Goal: Task Accomplishment & Management: Manage account settings

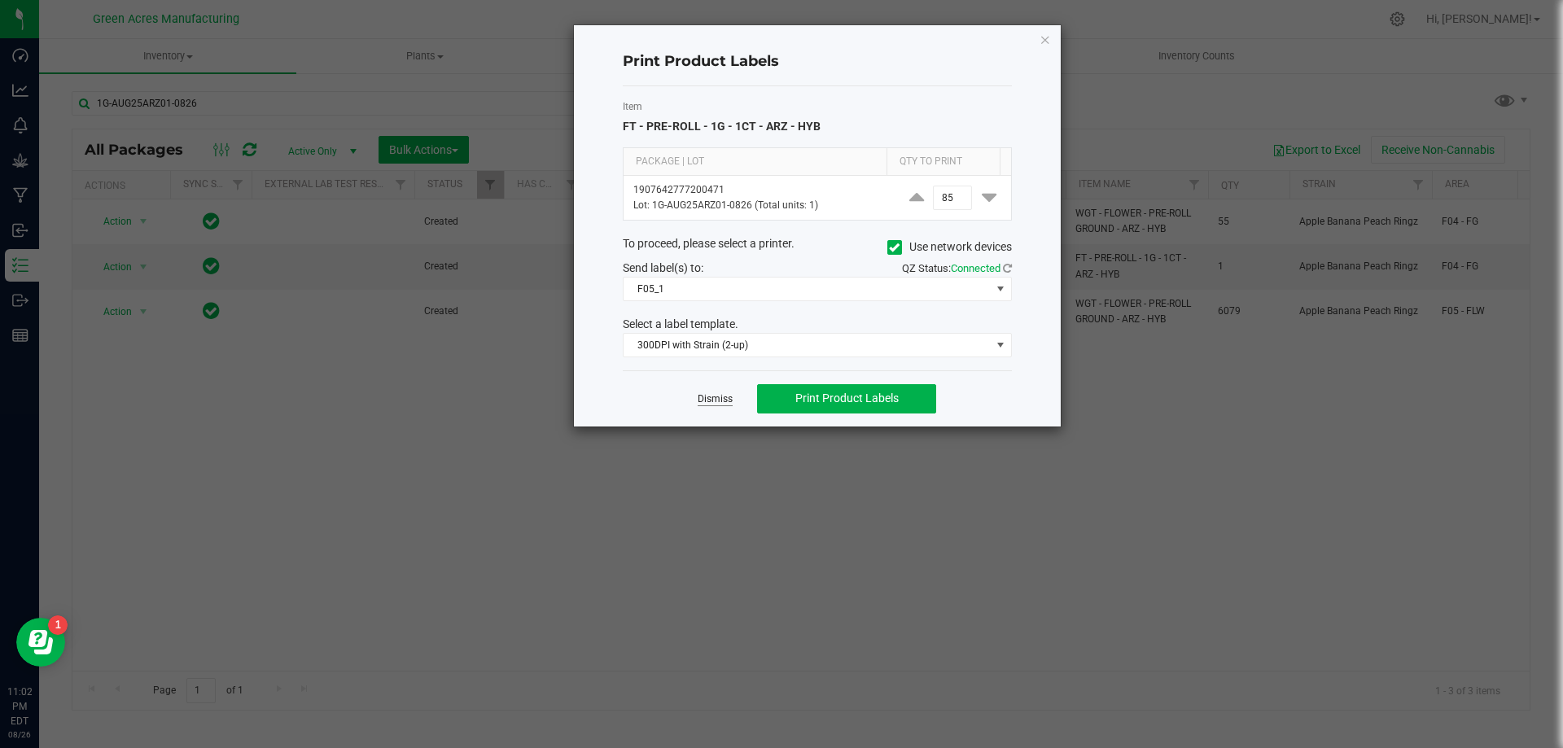
click at [725, 406] on link "Dismiss" at bounding box center [715, 399] width 35 height 14
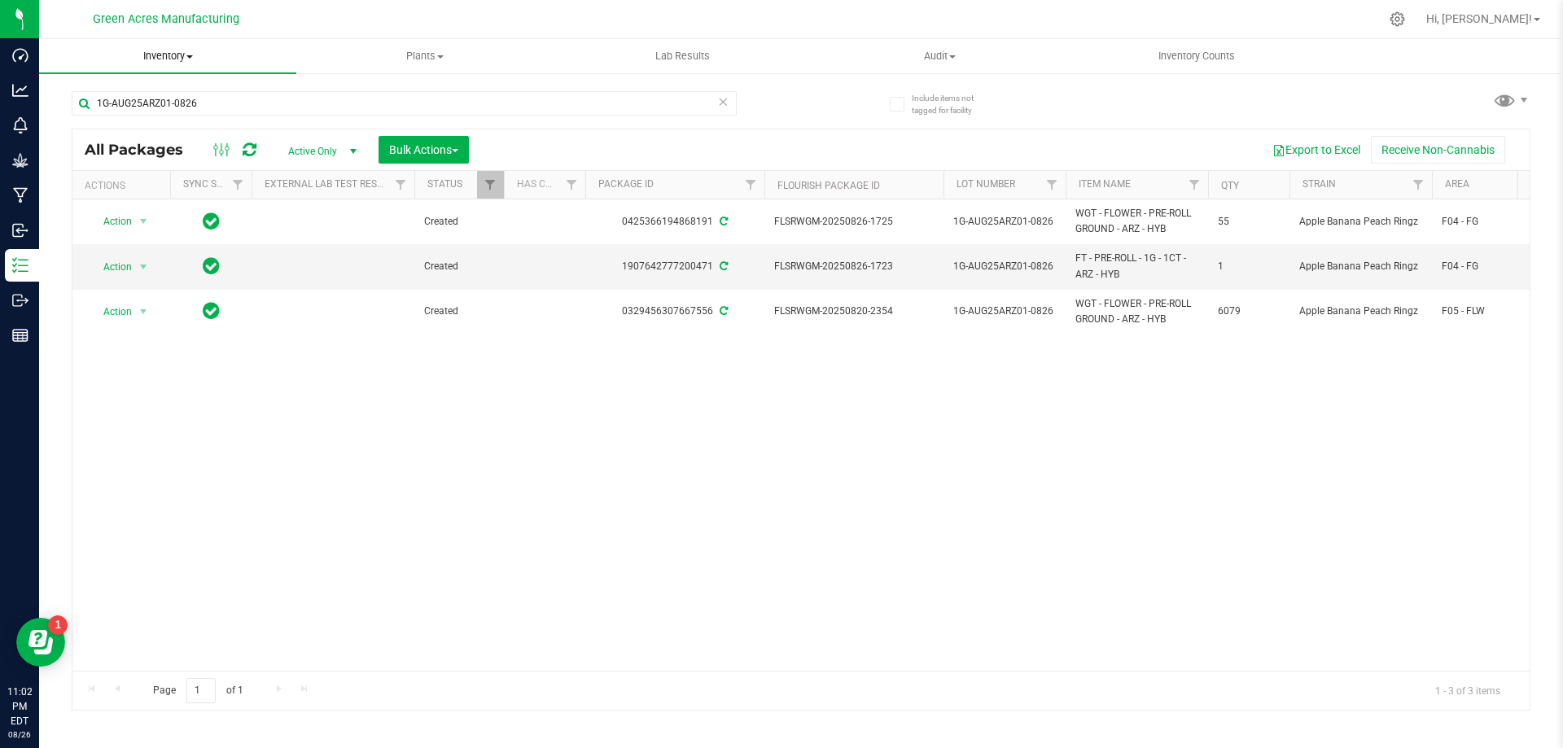
click at [157, 52] on span "Inventory" at bounding box center [167, 56] width 257 height 15
click at [190, 197] on li "From bill of materials" at bounding box center [167, 196] width 257 height 20
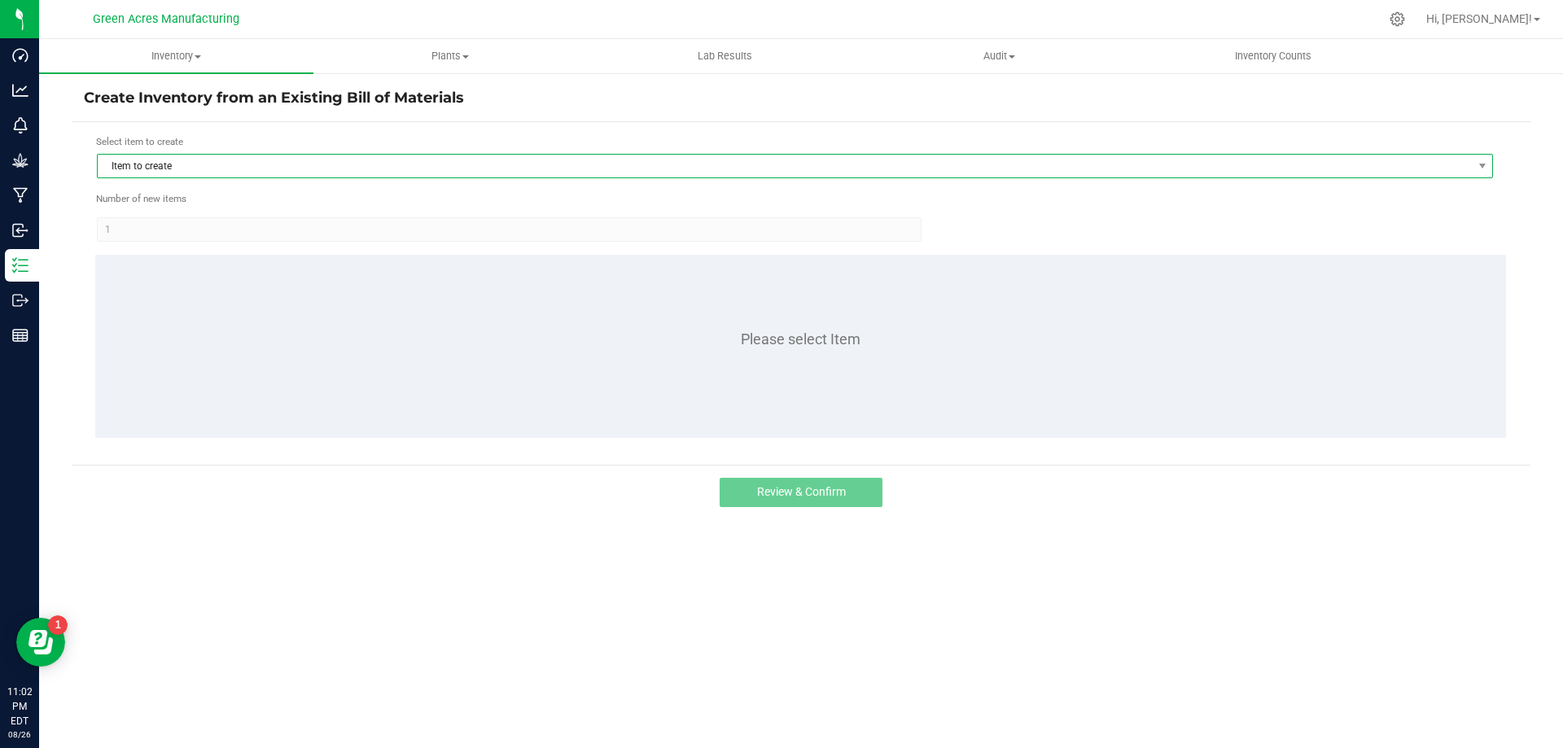
click at [309, 163] on span "Item to create" at bounding box center [785, 166] width 1374 height 23
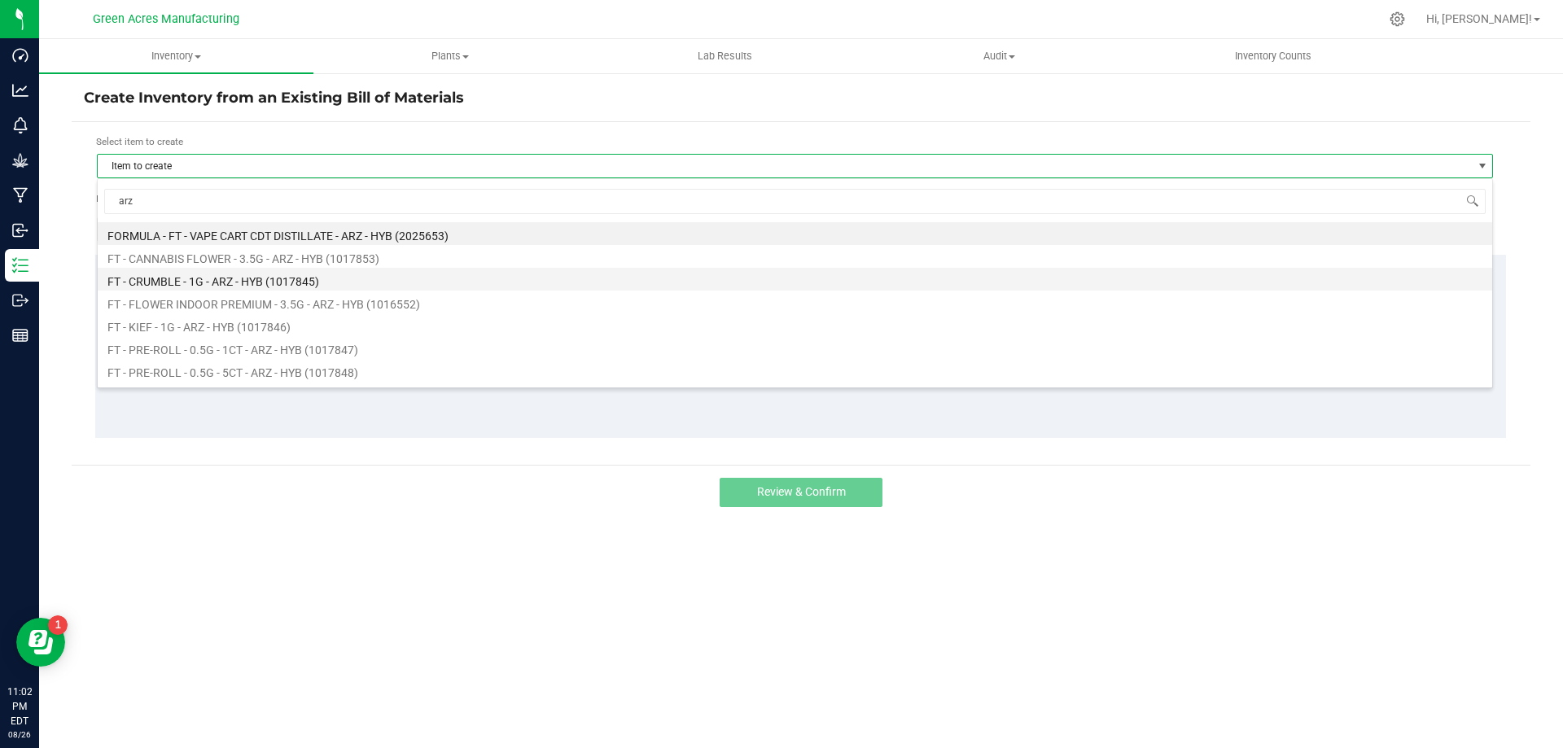
scroll to position [81, 0]
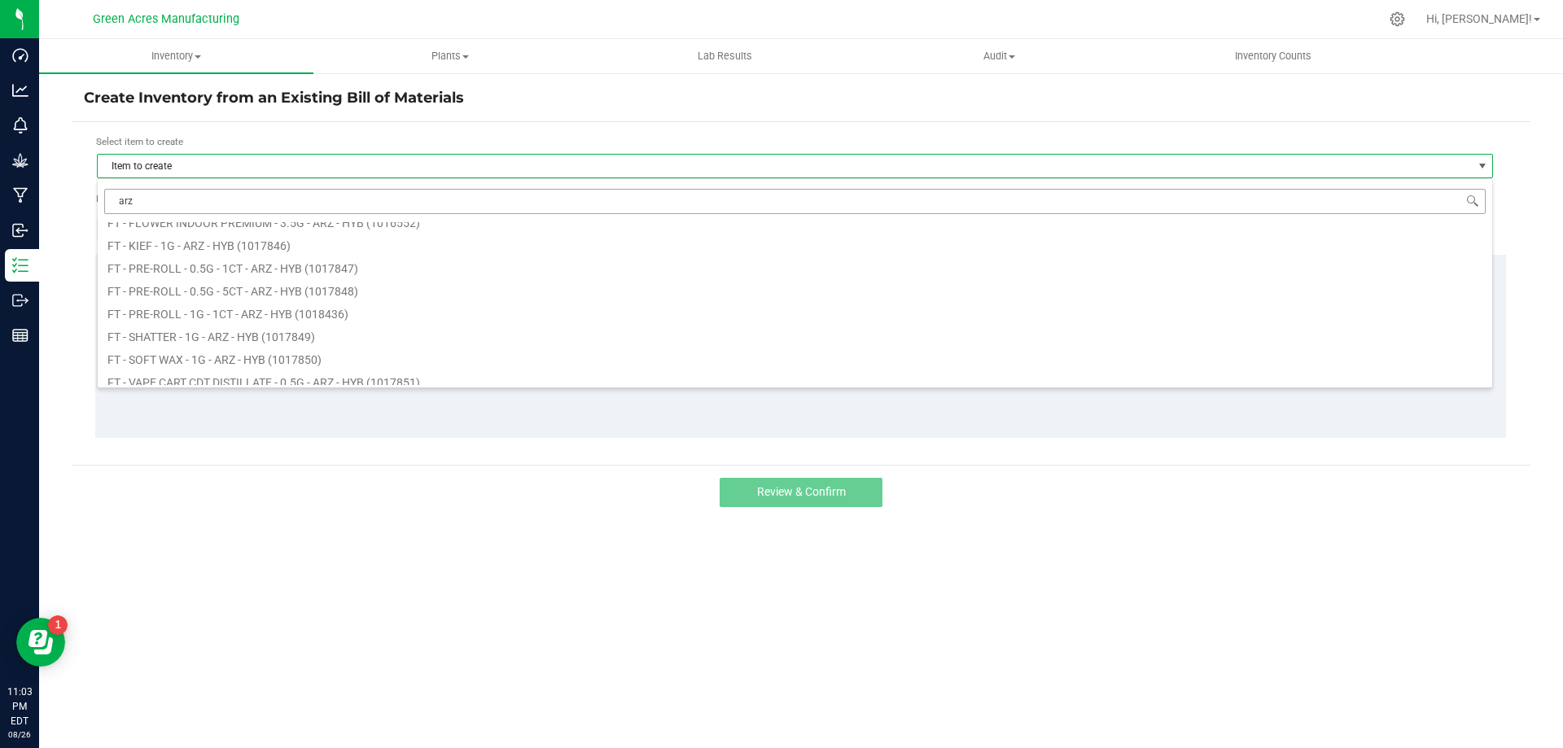
click at [418, 197] on input "arz" at bounding box center [795, 201] width 1382 height 25
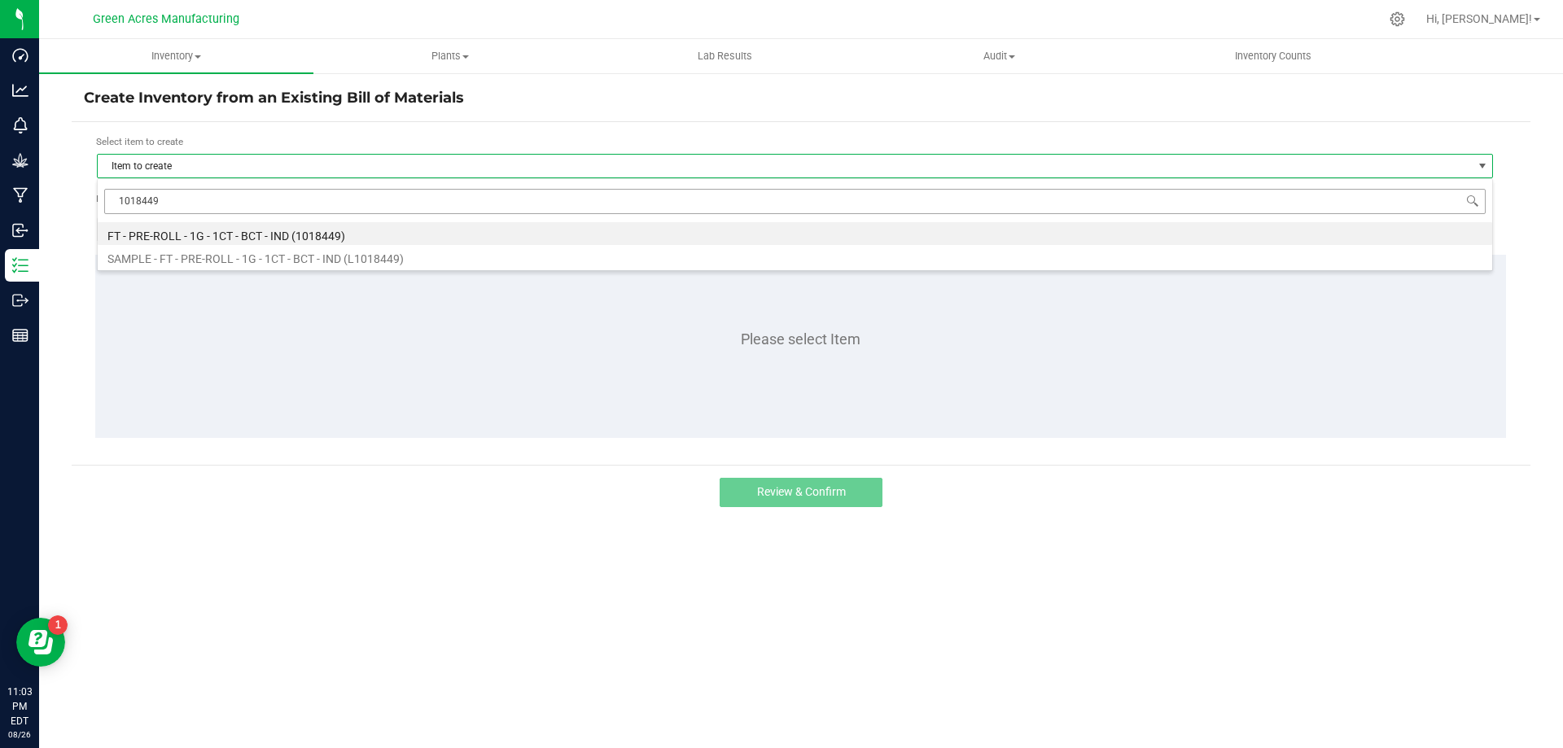
click at [361, 198] on input "1018449" at bounding box center [795, 201] width 1382 height 25
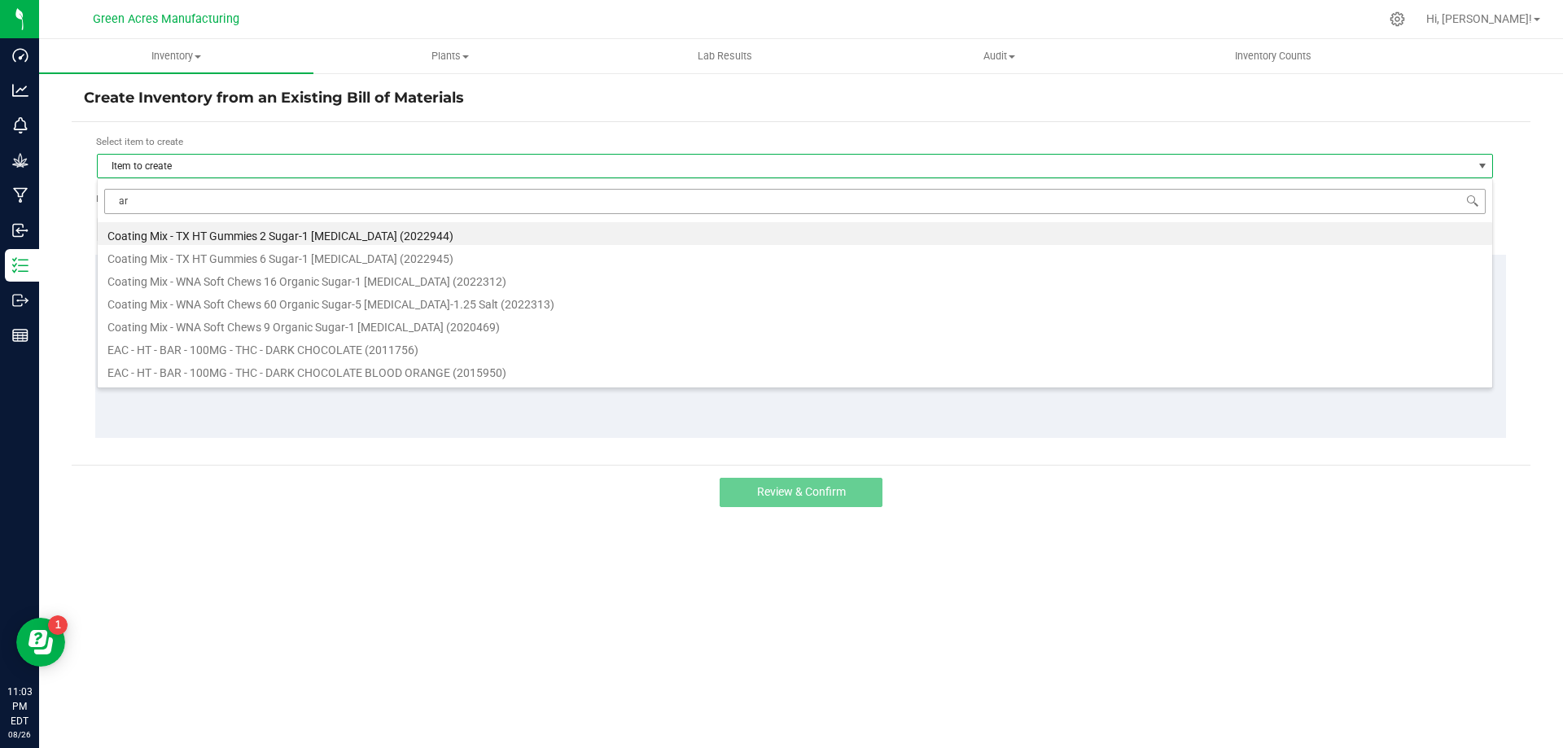
type input "arz"
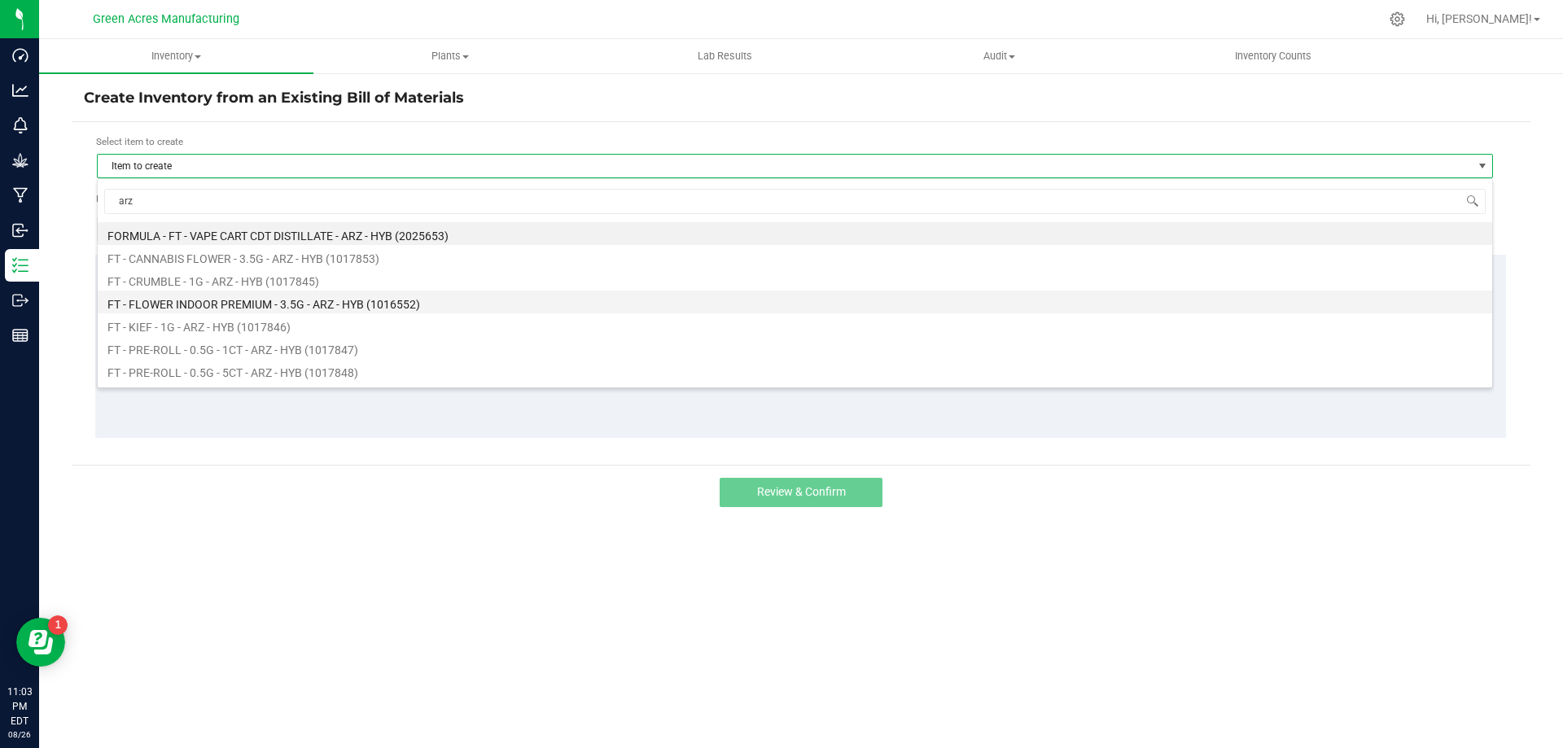
scroll to position [81, 0]
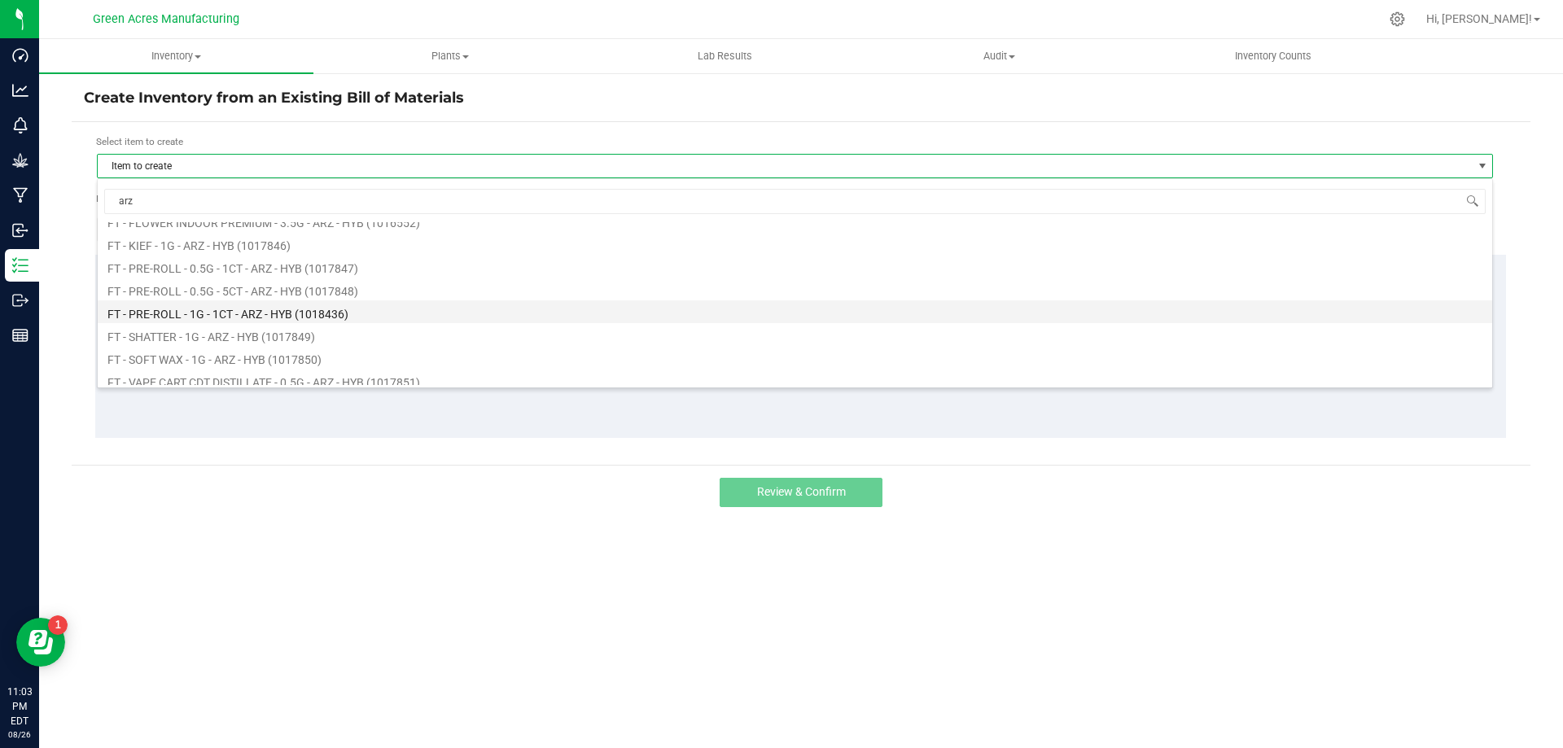
click at [338, 303] on li "FT - PRE-ROLL - 1G - 1CT - ARZ - HYB (1018436)" at bounding box center [795, 311] width 1395 height 23
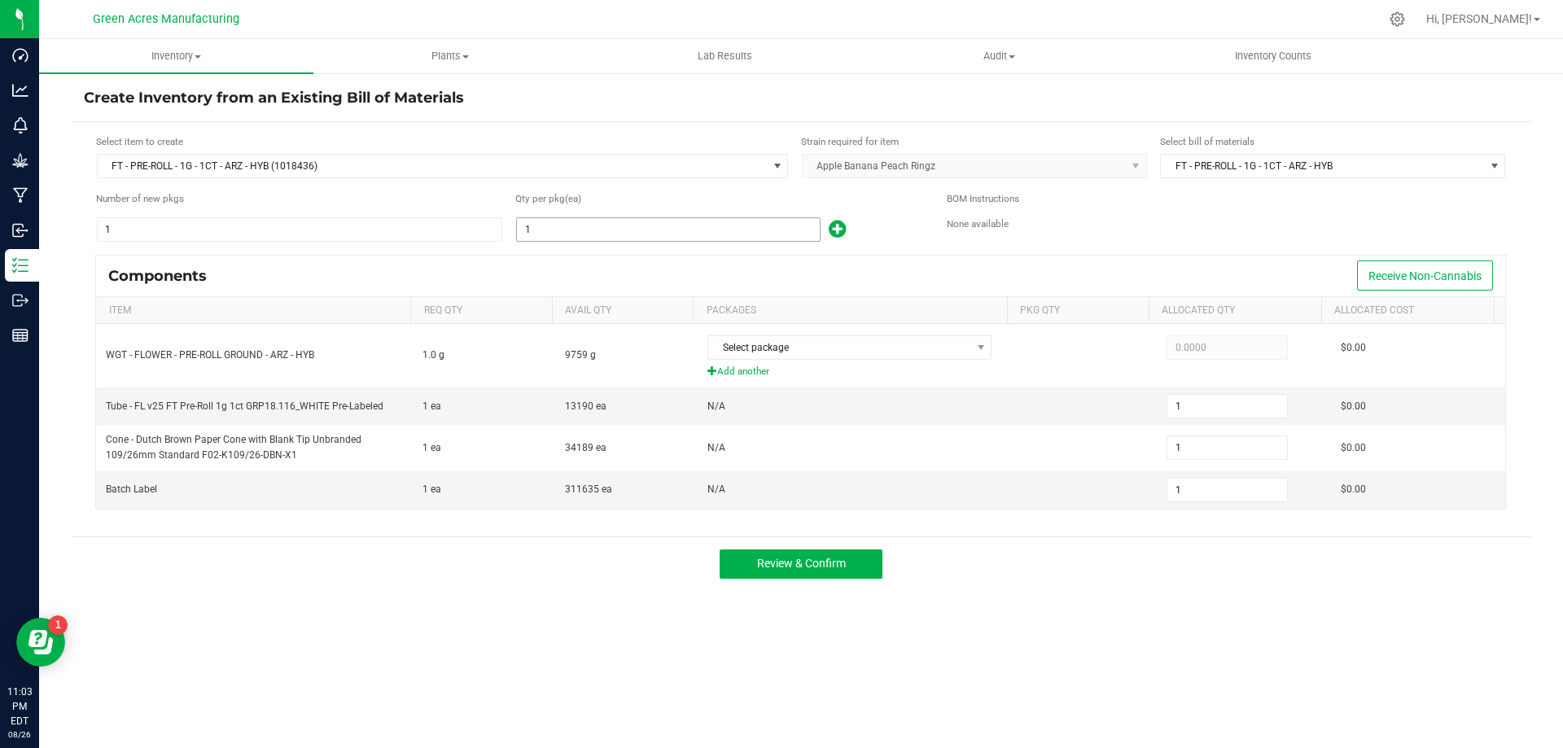
click at [538, 224] on input "1" at bounding box center [668, 229] width 303 height 23
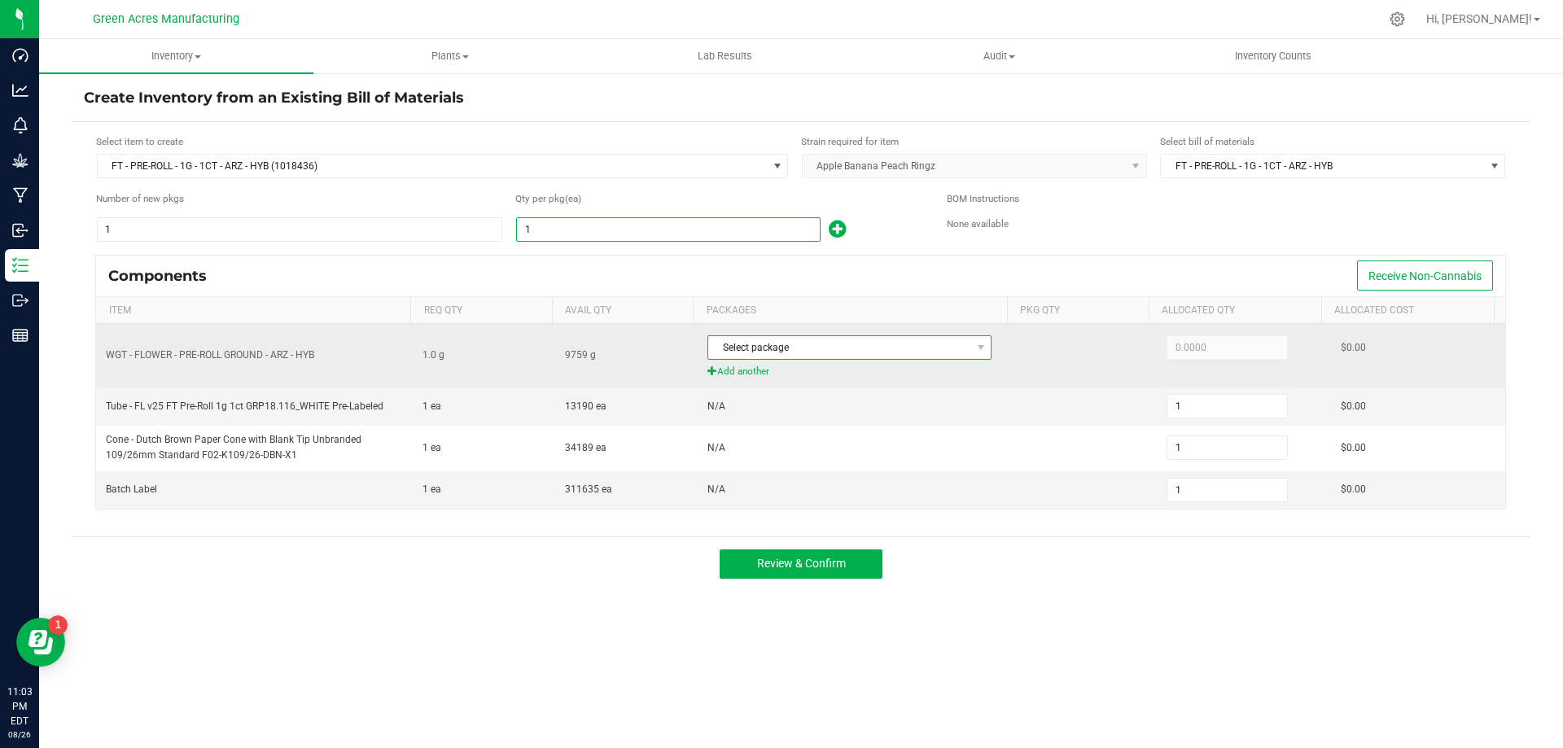
click at [945, 353] on span "Select package" at bounding box center [839, 347] width 262 height 23
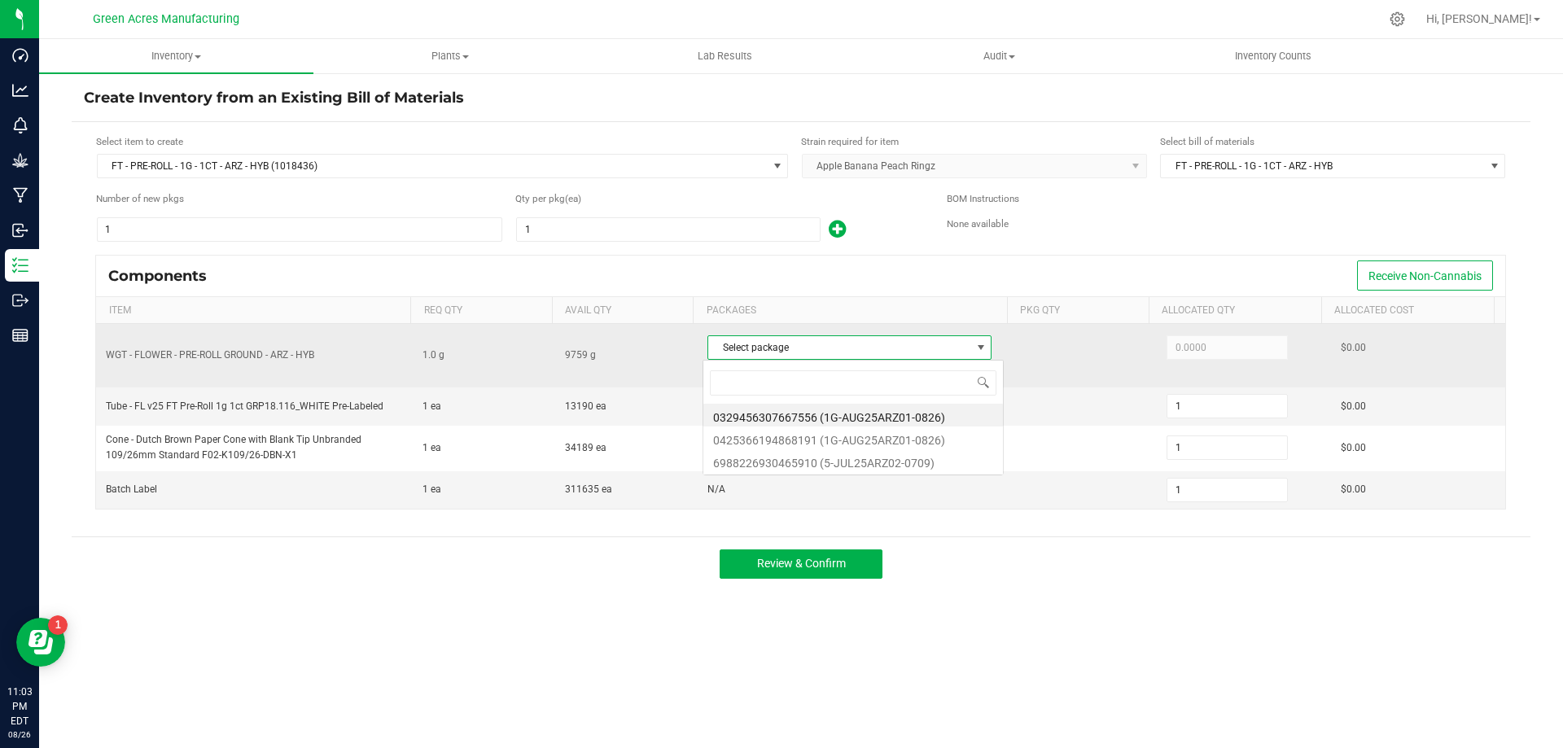
scroll to position [24, 281]
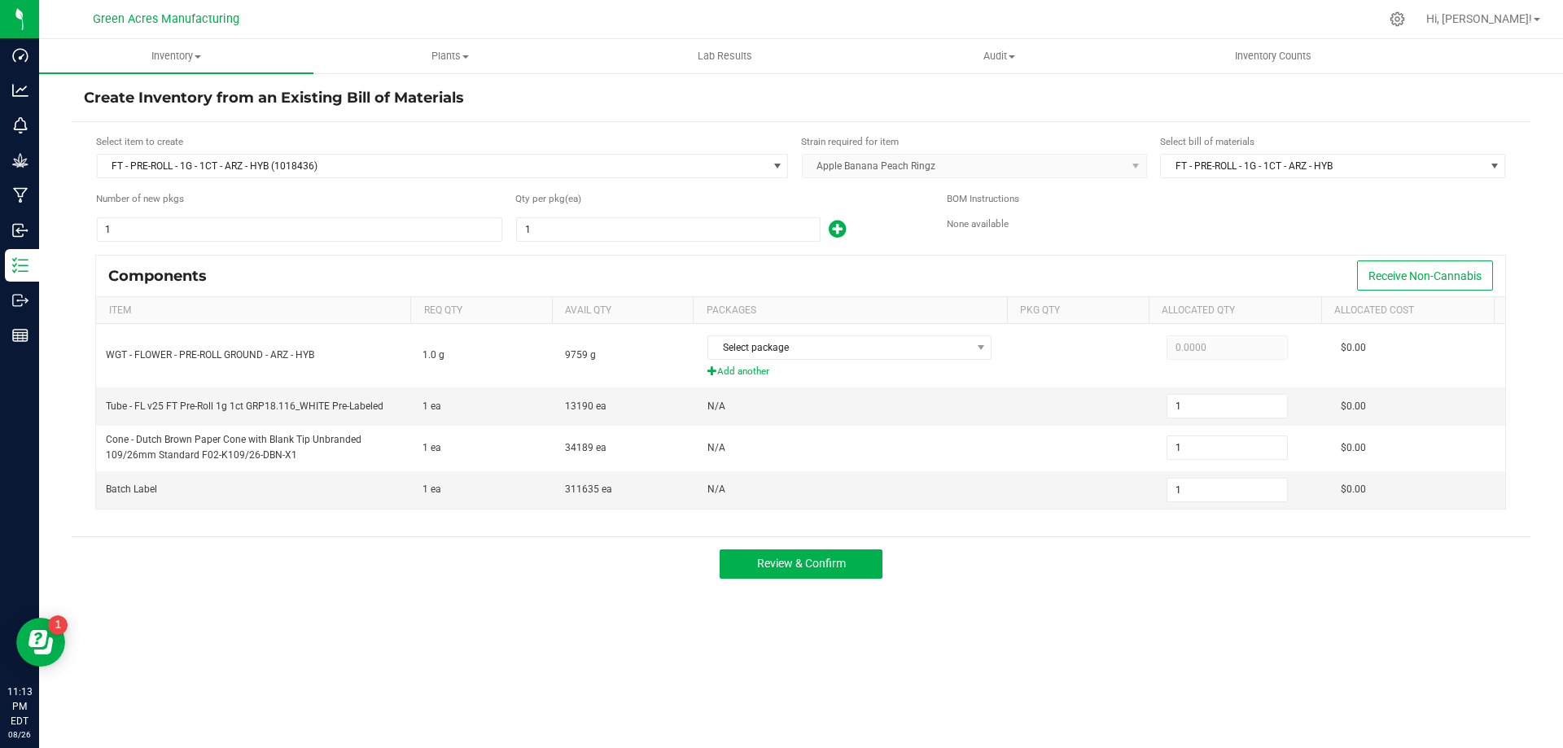
click at [569, 94] on h4 "Create Inventory from an Existing Bill of Materials" at bounding box center [801, 98] width 1434 height 21
click at [716, 231] on input "1" at bounding box center [668, 229] width 303 height 23
type input "5"
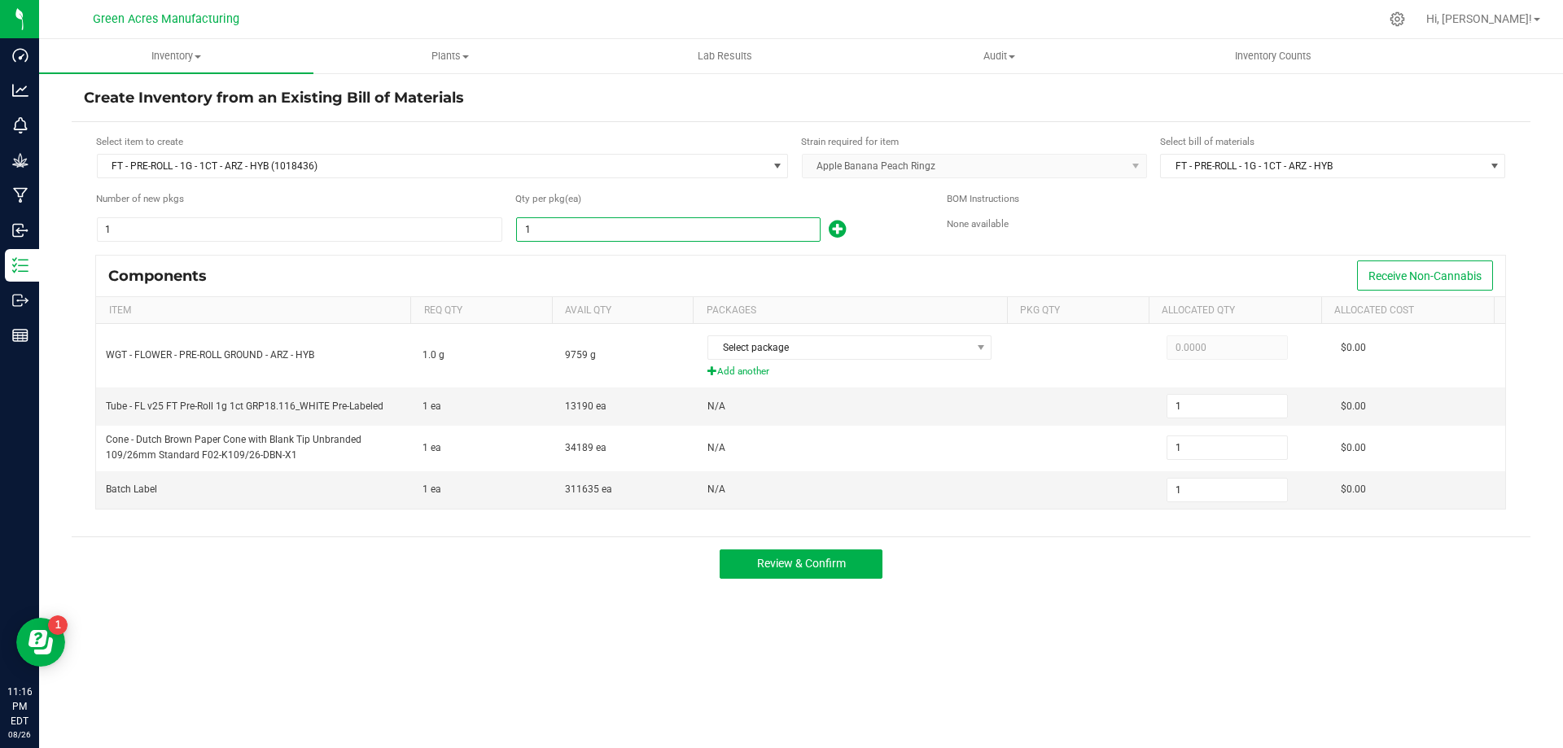
type input "5"
type input "50"
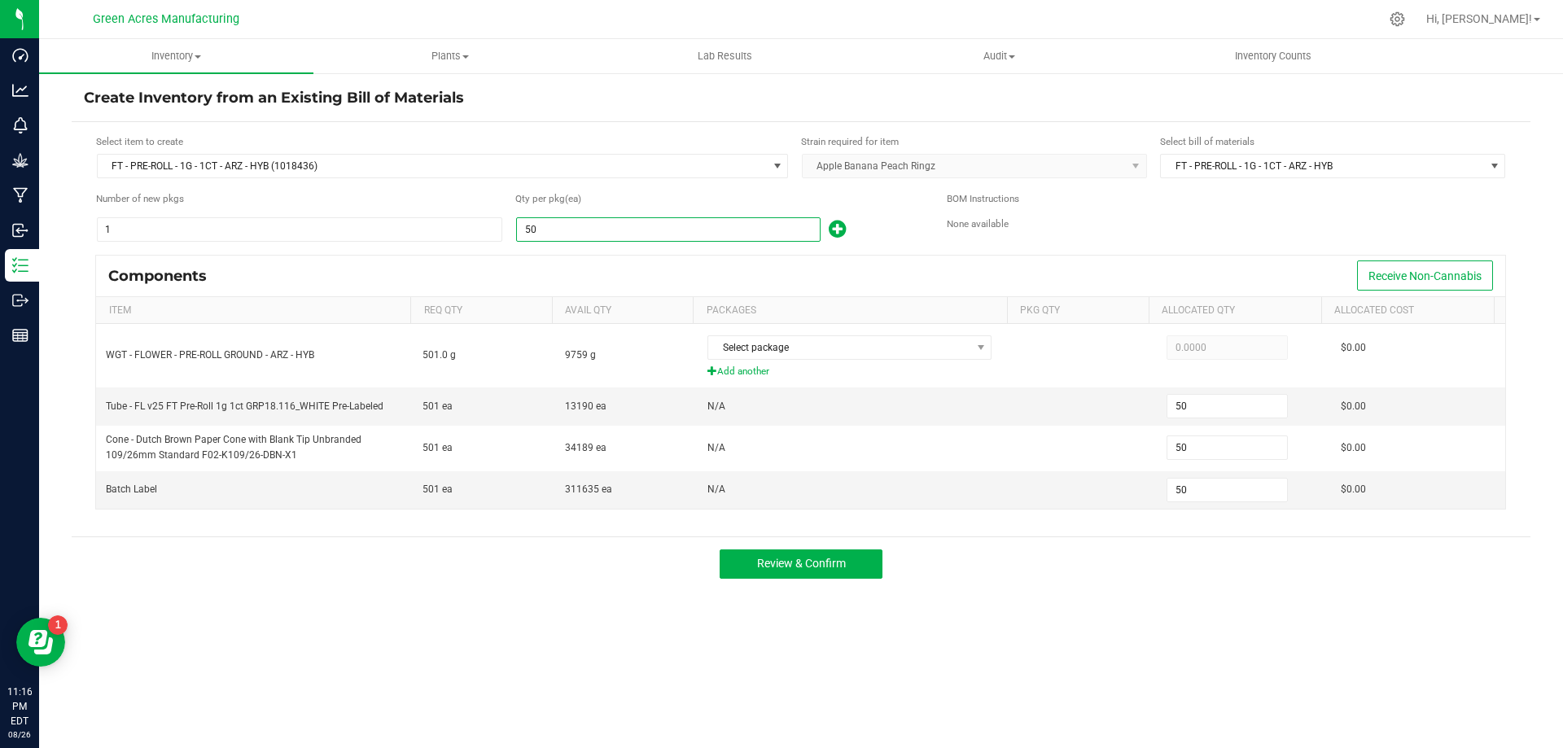
type input "501"
type input "5011"
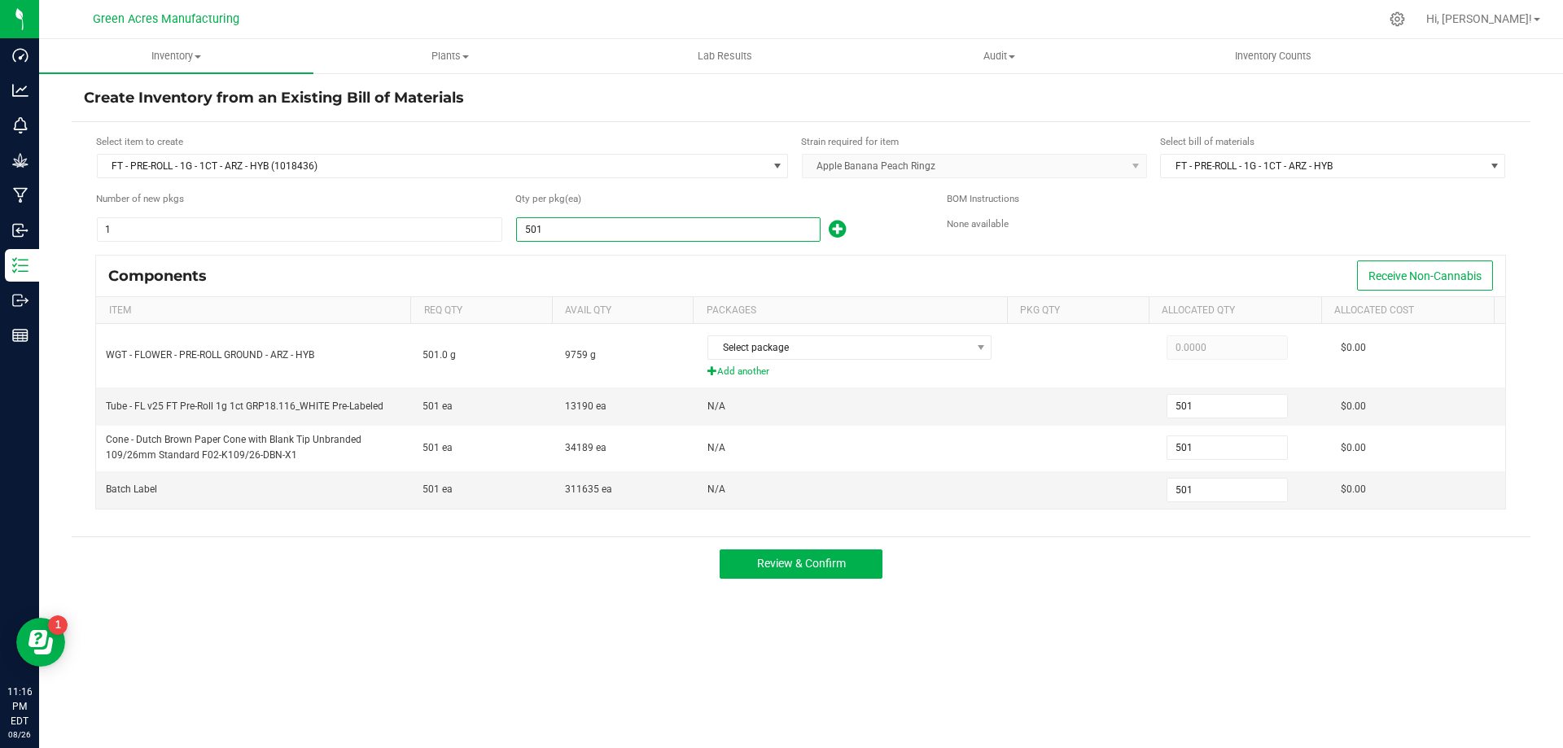
type input "5,011"
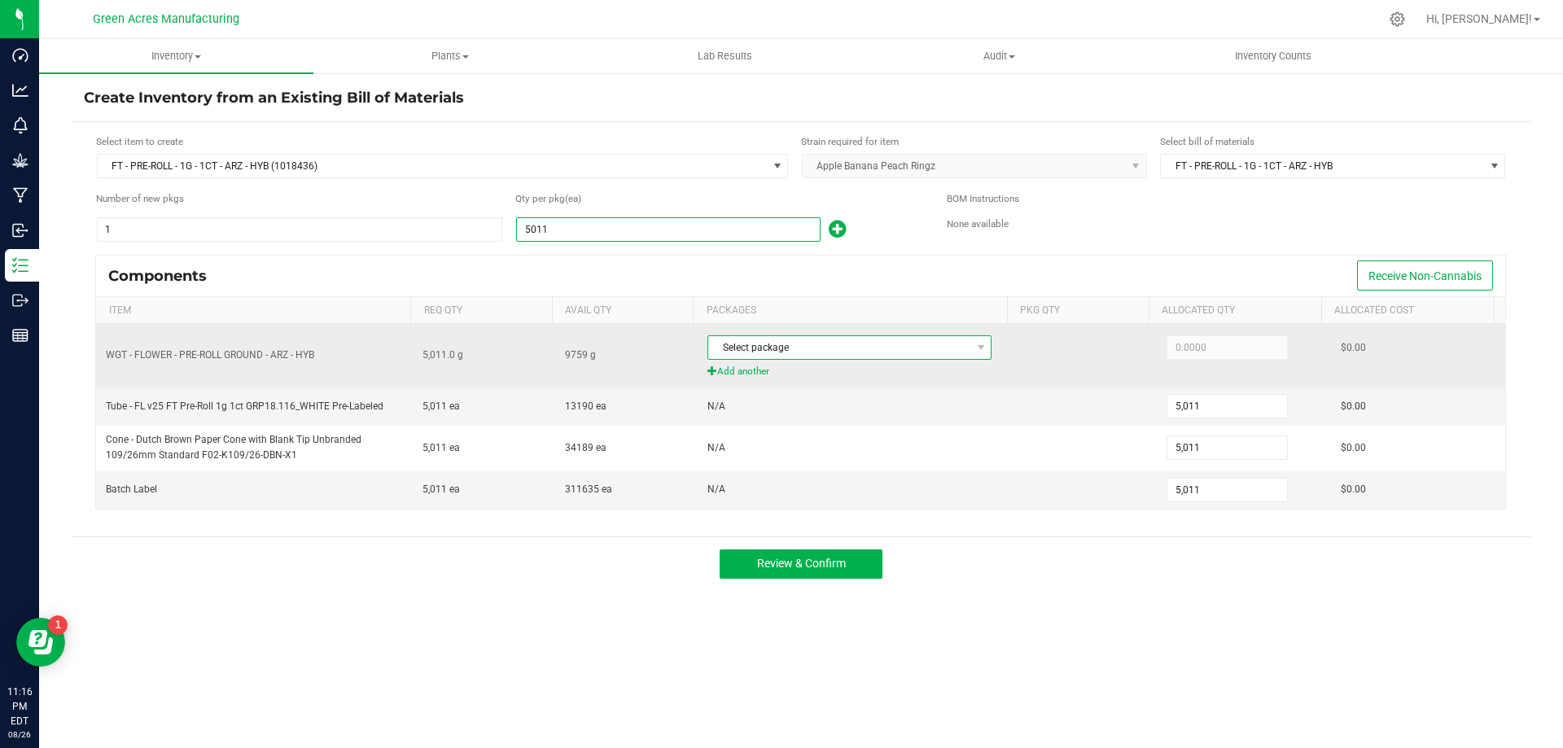
type input "5,011"
drag, startPoint x: 961, startPoint y: 348, endPoint x: 948, endPoint y: 351, distance: 13.4
click at [956, 348] on span "Select package" at bounding box center [839, 347] width 262 height 23
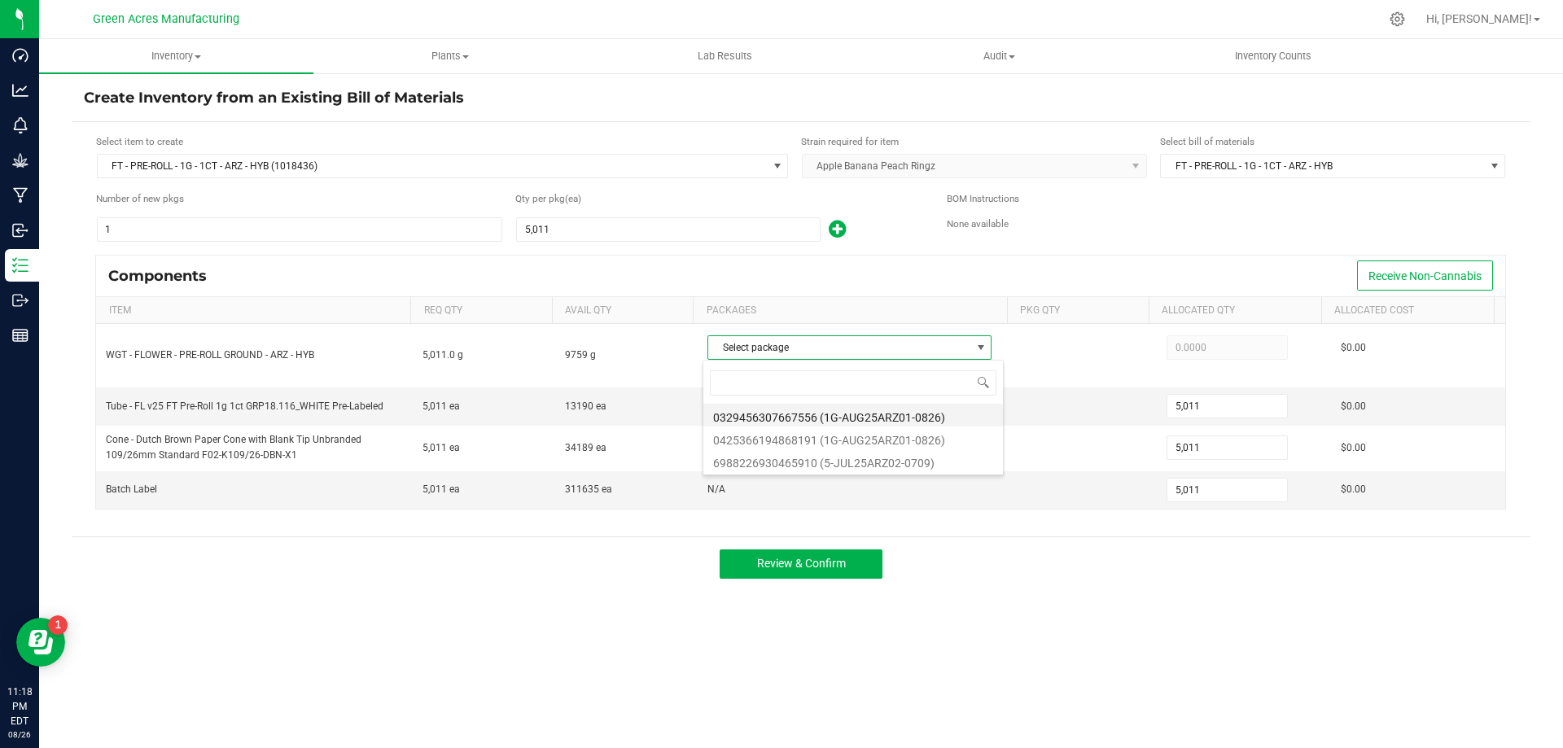
click at [944, 417] on li "0329456307667556 (1G-AUG25ARZ01-0826)" at bounding box center [853, 415] width 300 height 23
type input "5,011.0000"
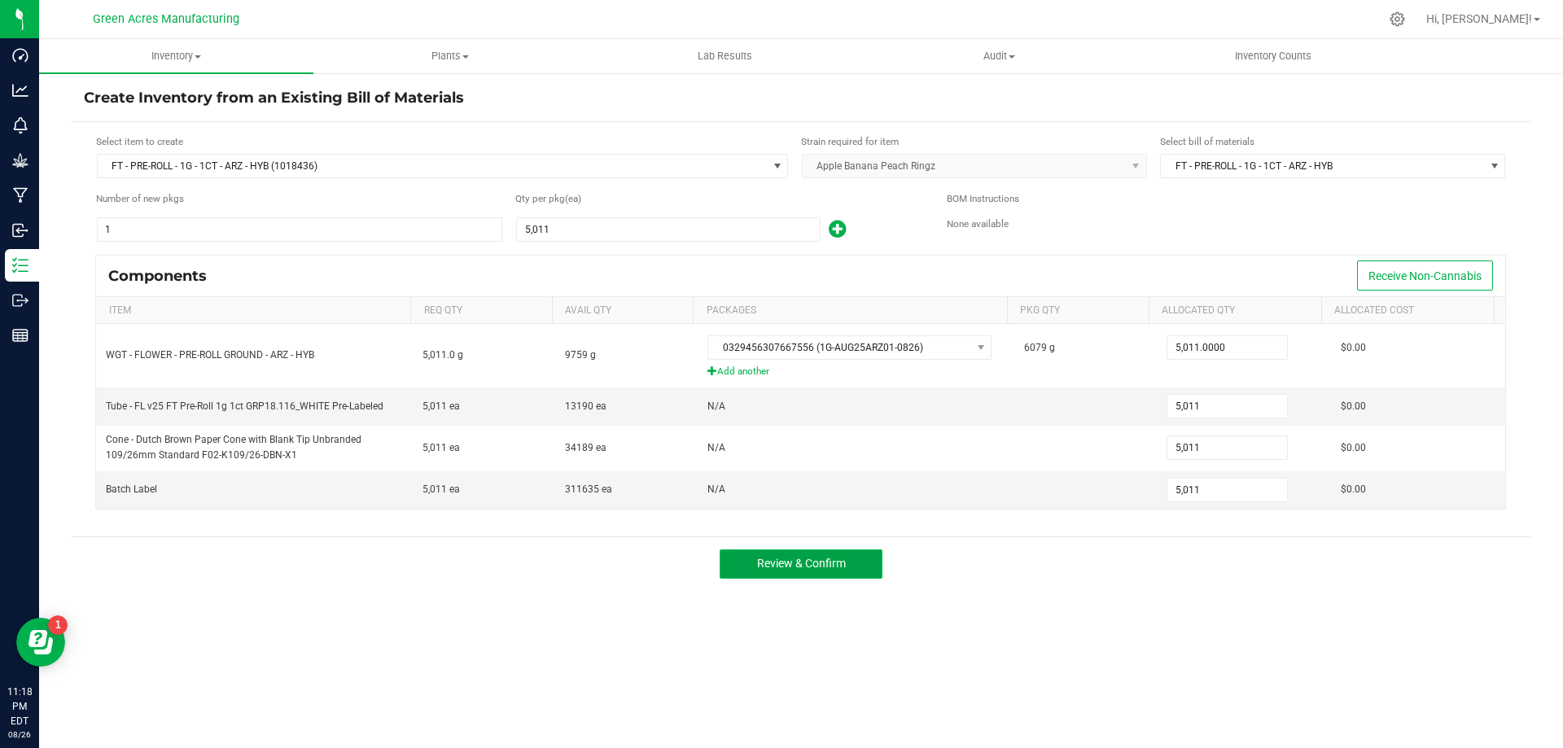
click at [834, 555] on button "Review & Confirm" at bounding box center [801, 564] width 163 height 29
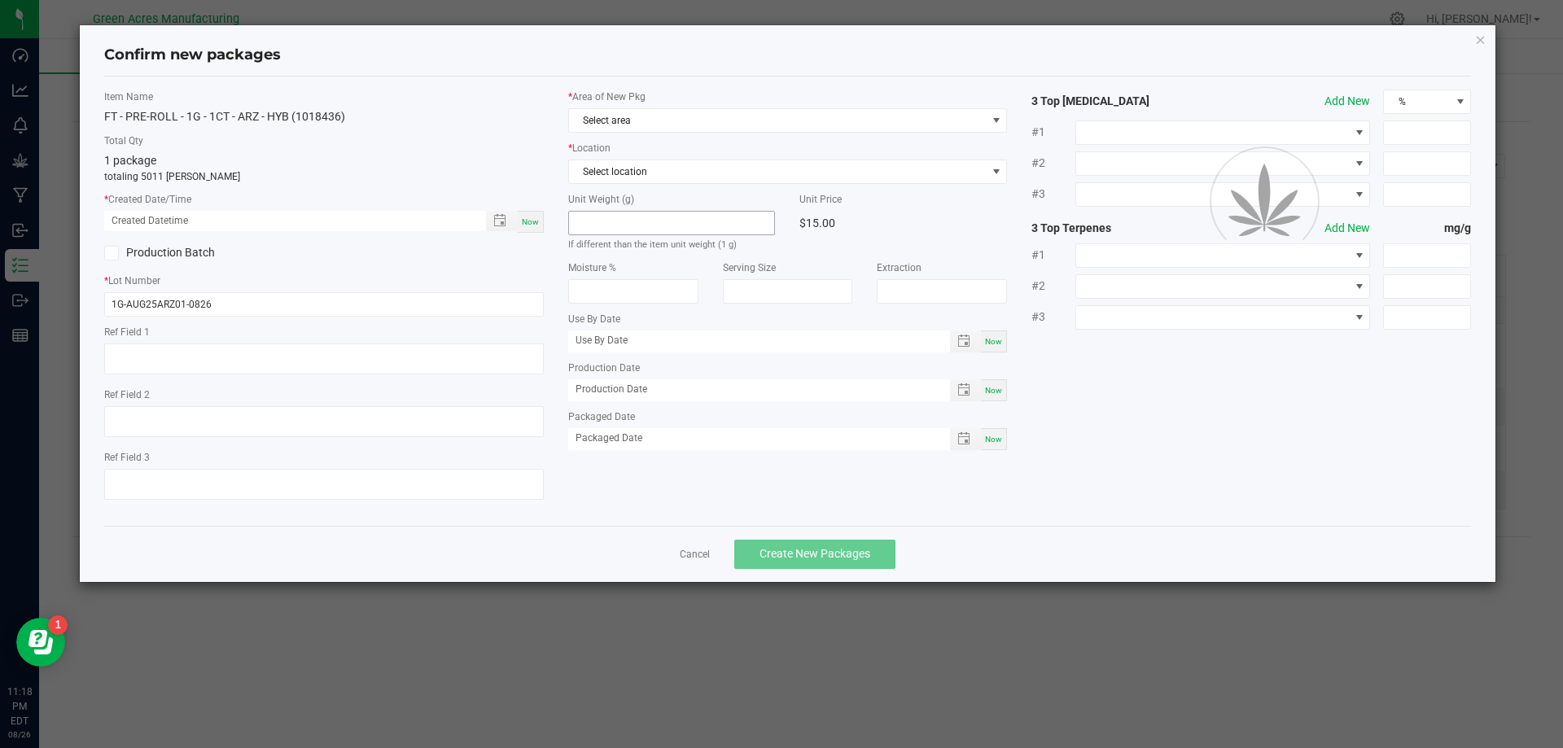
type textarea "N/a"
click at [536, 217] on span "Now" at bounding box center [530, 221] width 17 height 9
type input "08/26/2025 11:18 PM"
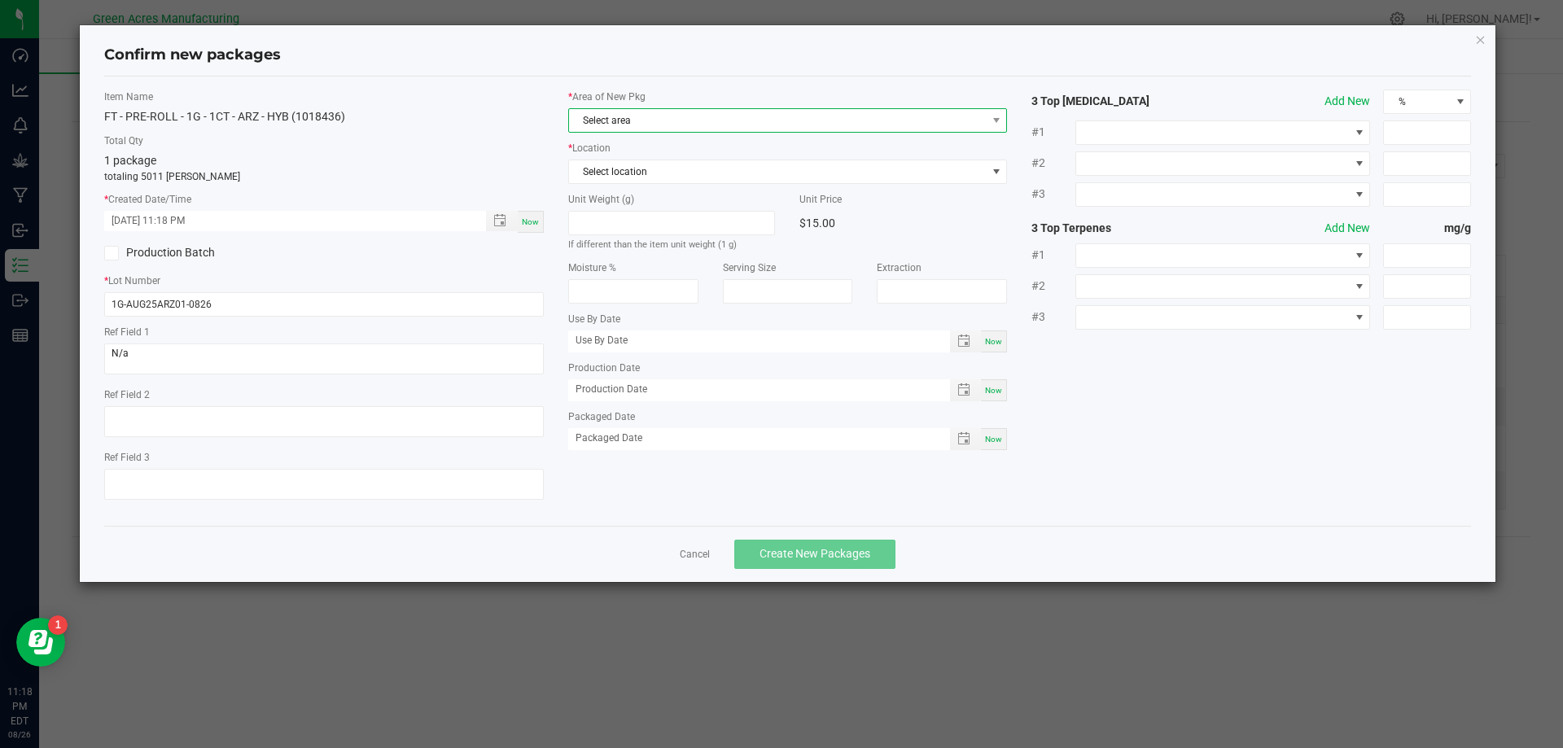
click at [687, 121] on span "Select area" at bounding box center [778, 120] width 418 height 23
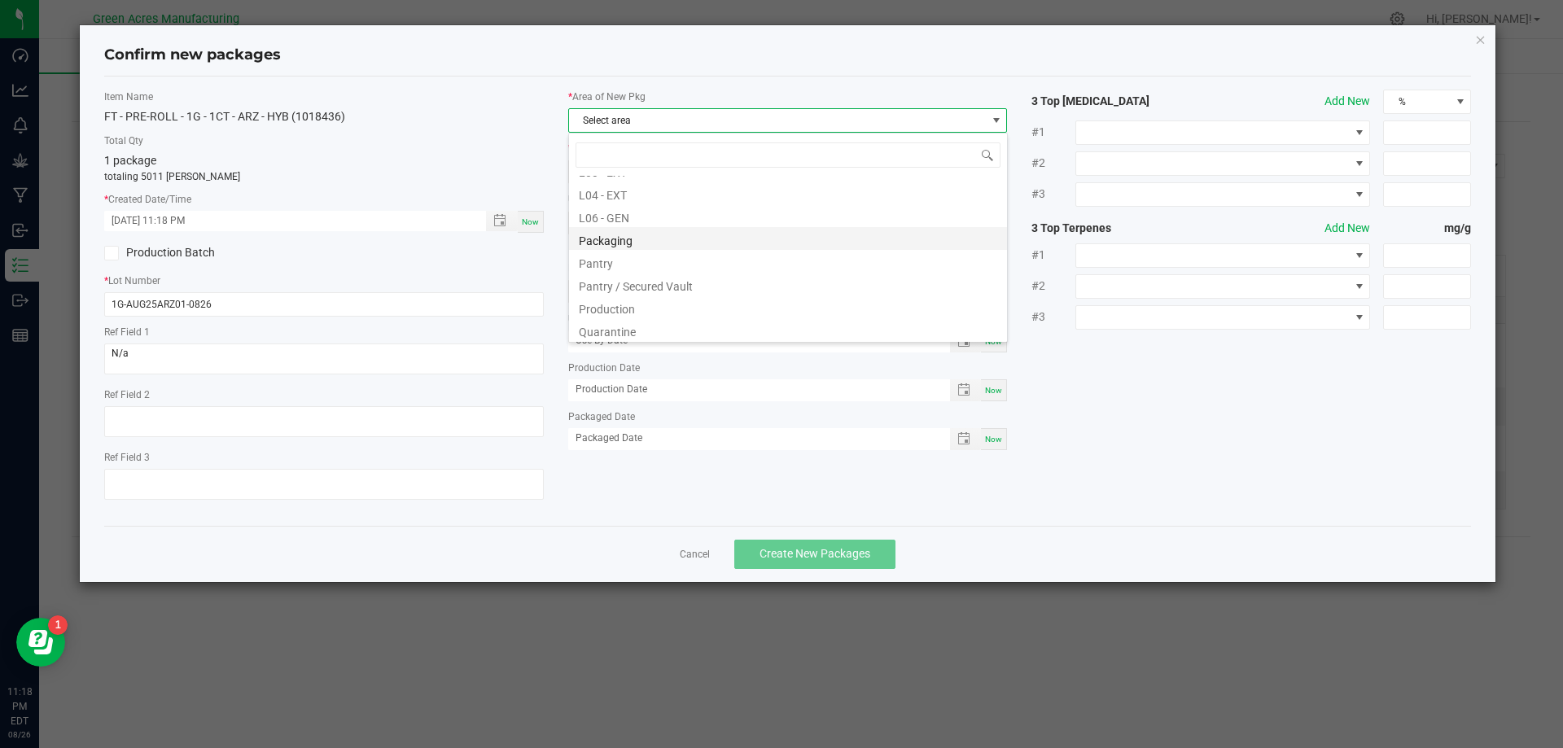
scroll to position [488, 0]
click at [672, 186] on li "Pantry / Secured Vault" at bounding box center [788, 177] width 438 height 23
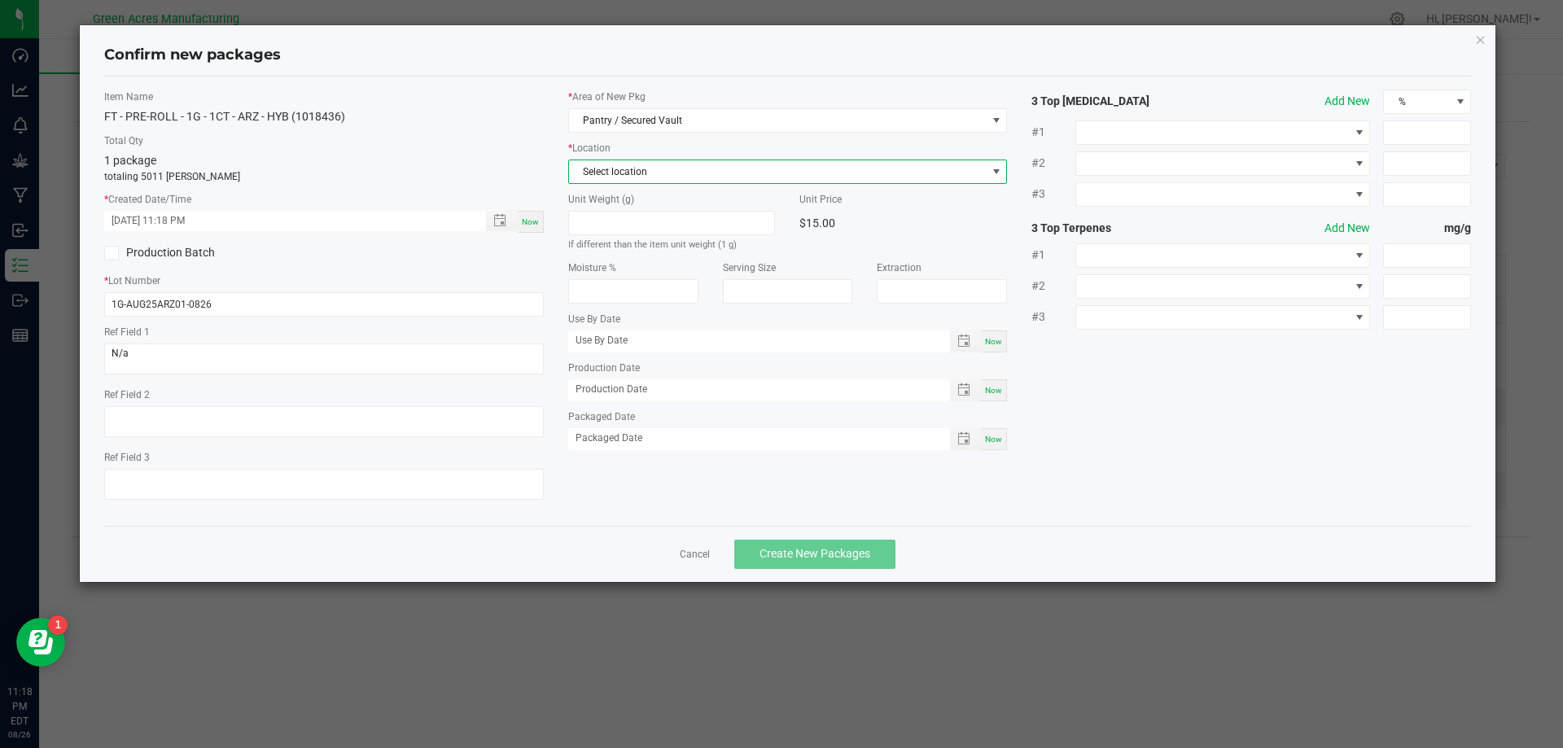
click at [654, 164] on span "Select location" at bounding box center [778, 171] width 418 height 23
click at [662, 261] on li "Intake" at bounding box center [788, 261] width 438 height 23
click at [511, 261] on div "Production Batch" at bounding box center [324, 253] width 464 height 24
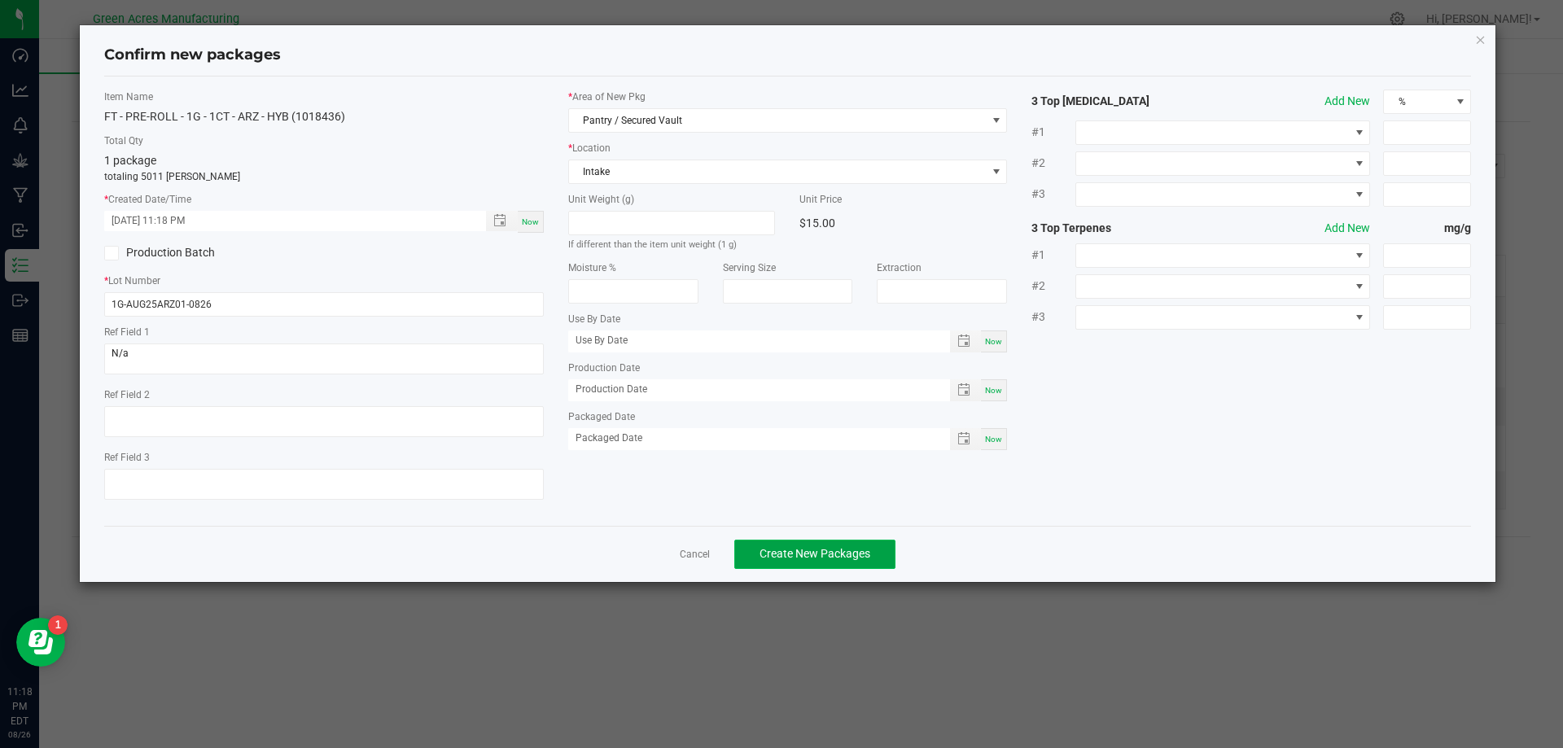
click at [863, 549] on span "Create New Packages" at bounding box center [815, 553] width 111 height 13
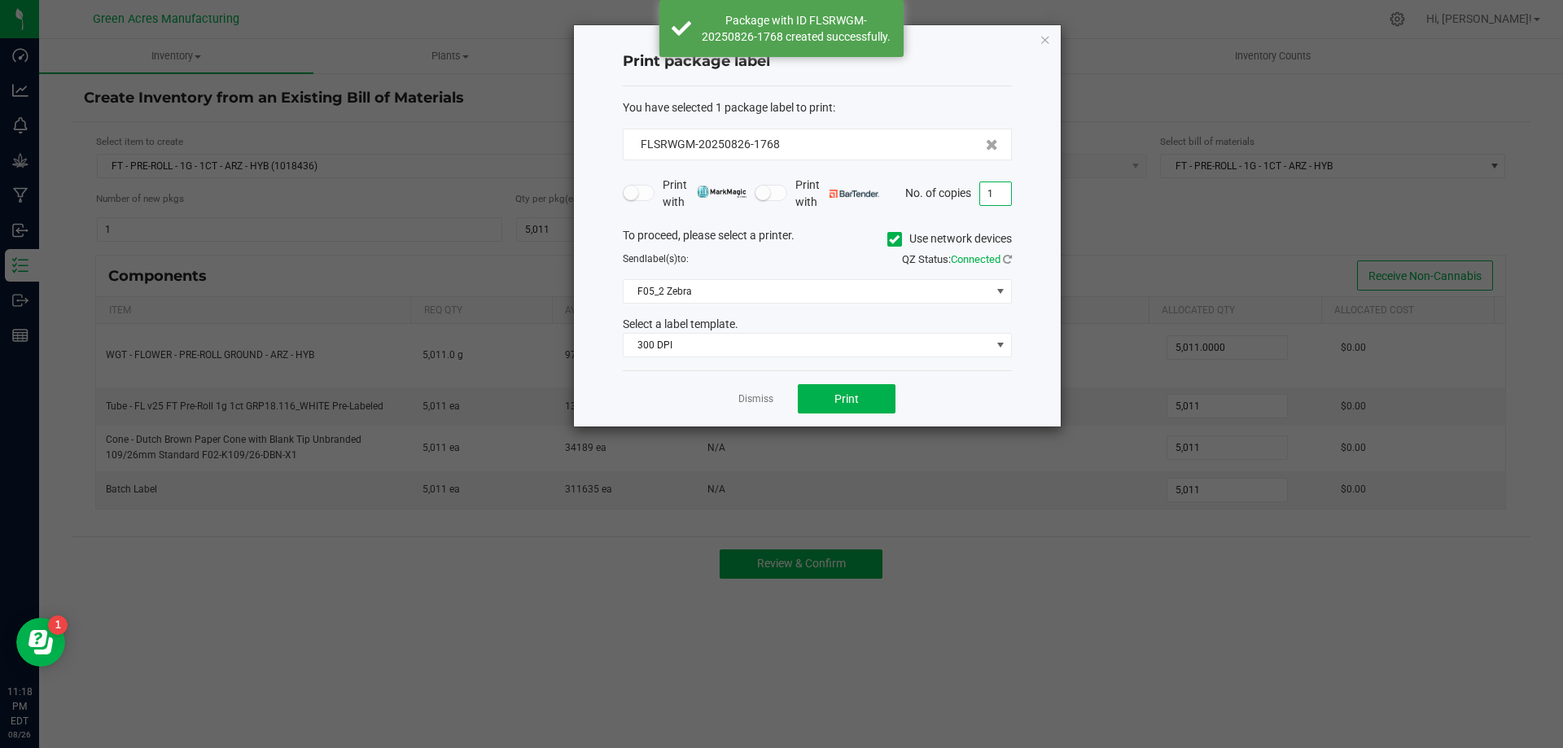
click at [984, 191] on input "1" at bounding box center [995, 193] width 31 height 23
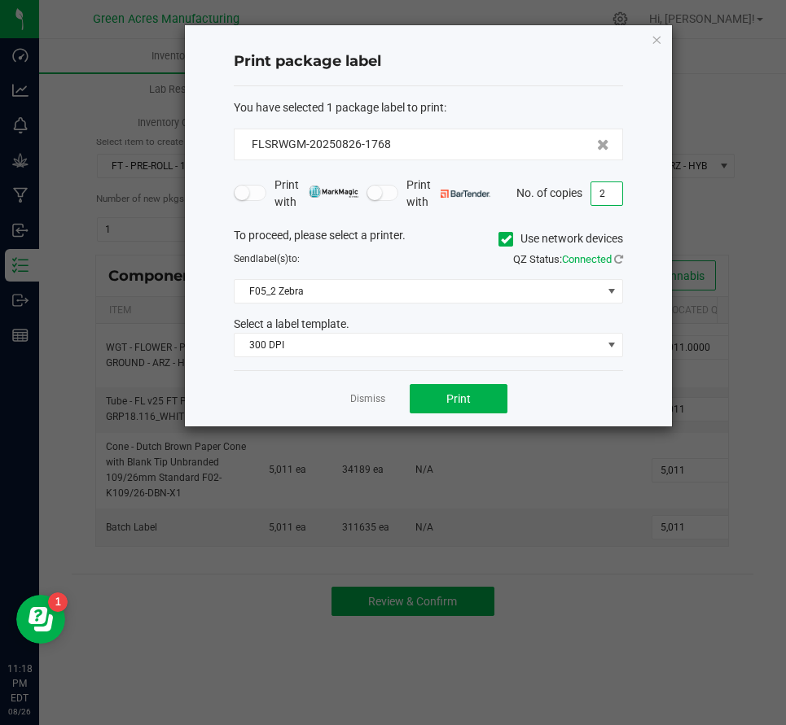
type input "2"
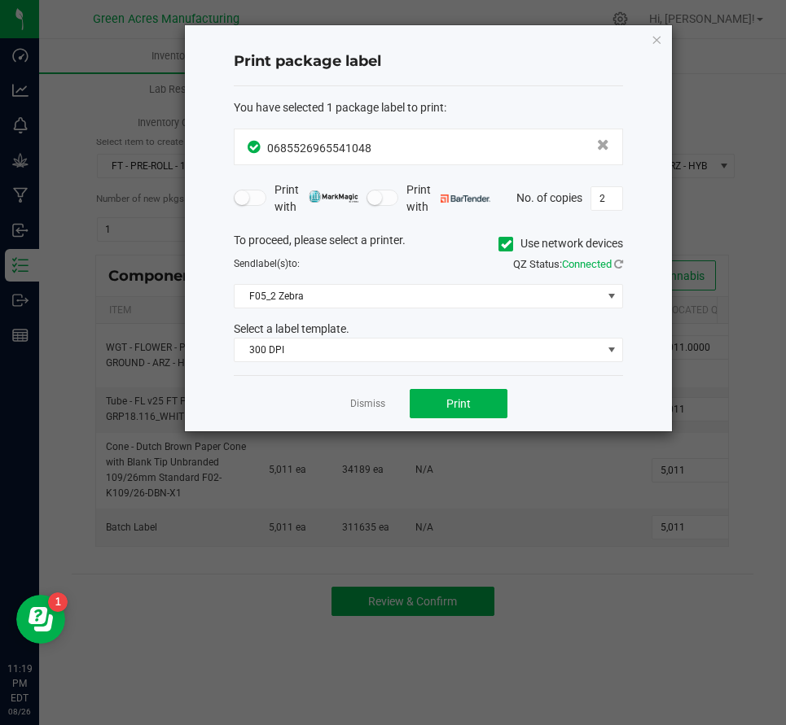
click at [477, 59] on h4 "Print package label" at bounding box center [428, 61] width 389 height 21
click at [440, 411] on button "Print" at bounding box center [458, 403] width 98 height 29
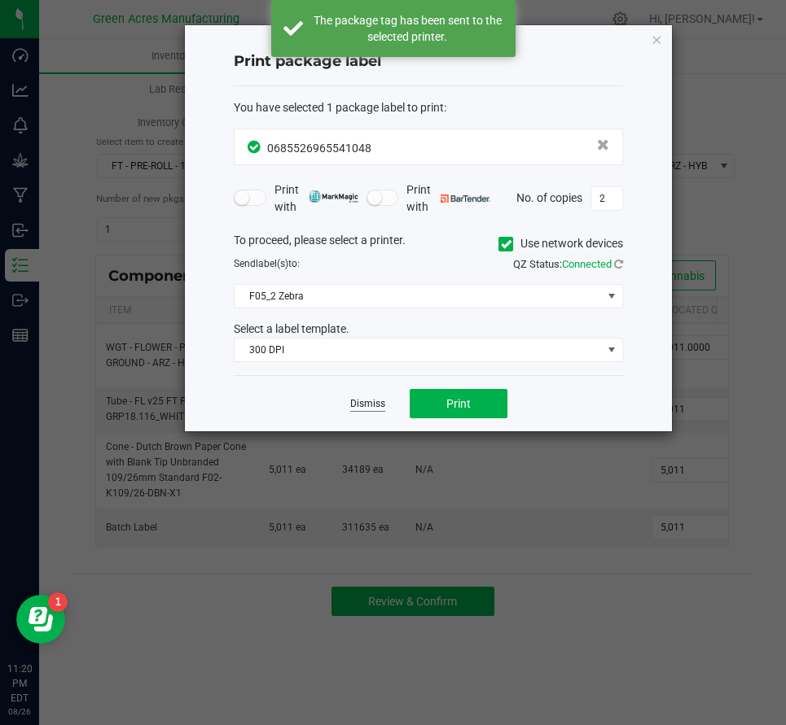
click at [377, 402] on link "Dismiss" at bounding box center [367, 404] width 35 height 14
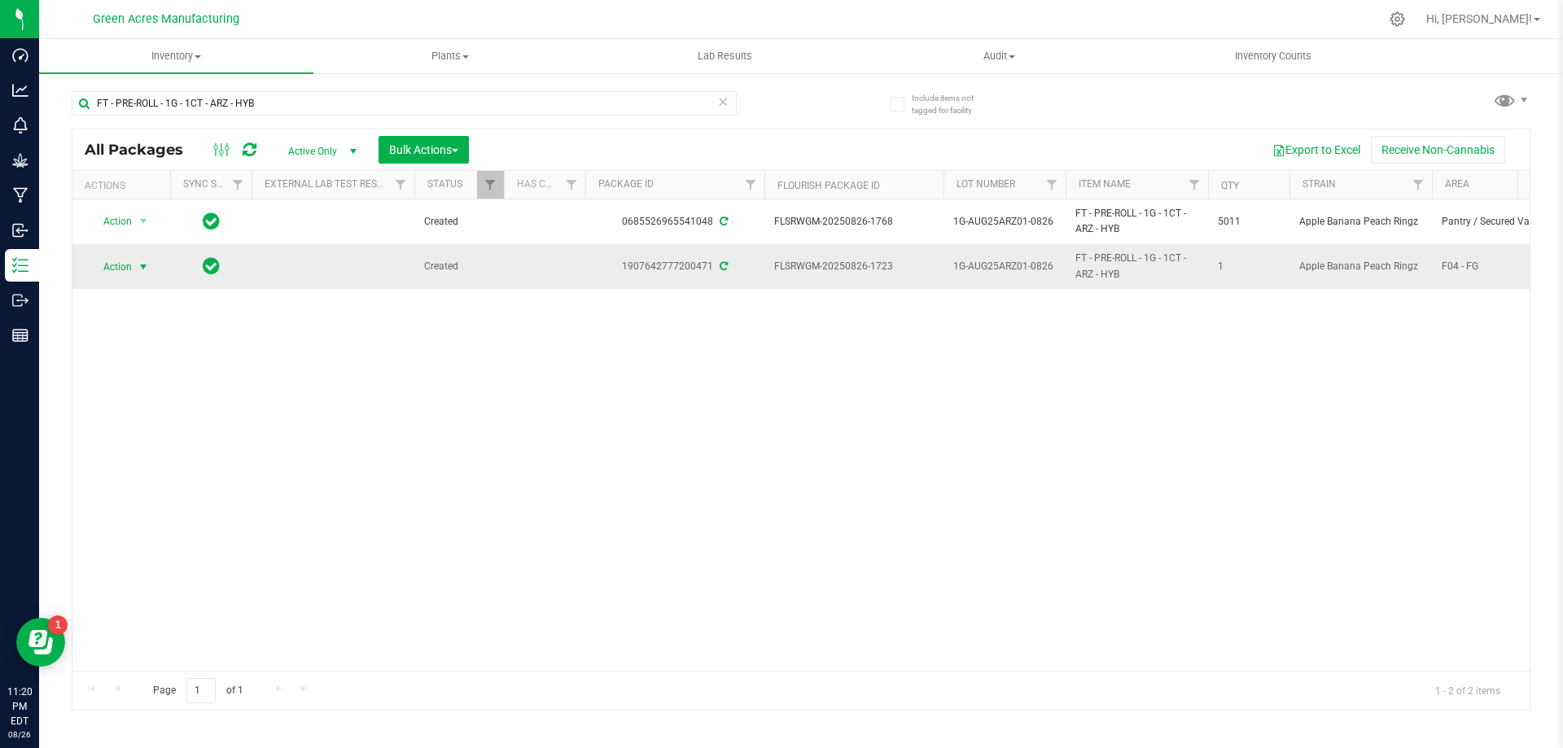
click at [151, 268] on span "select" at bounding box center [144, 267] width 20 height 23
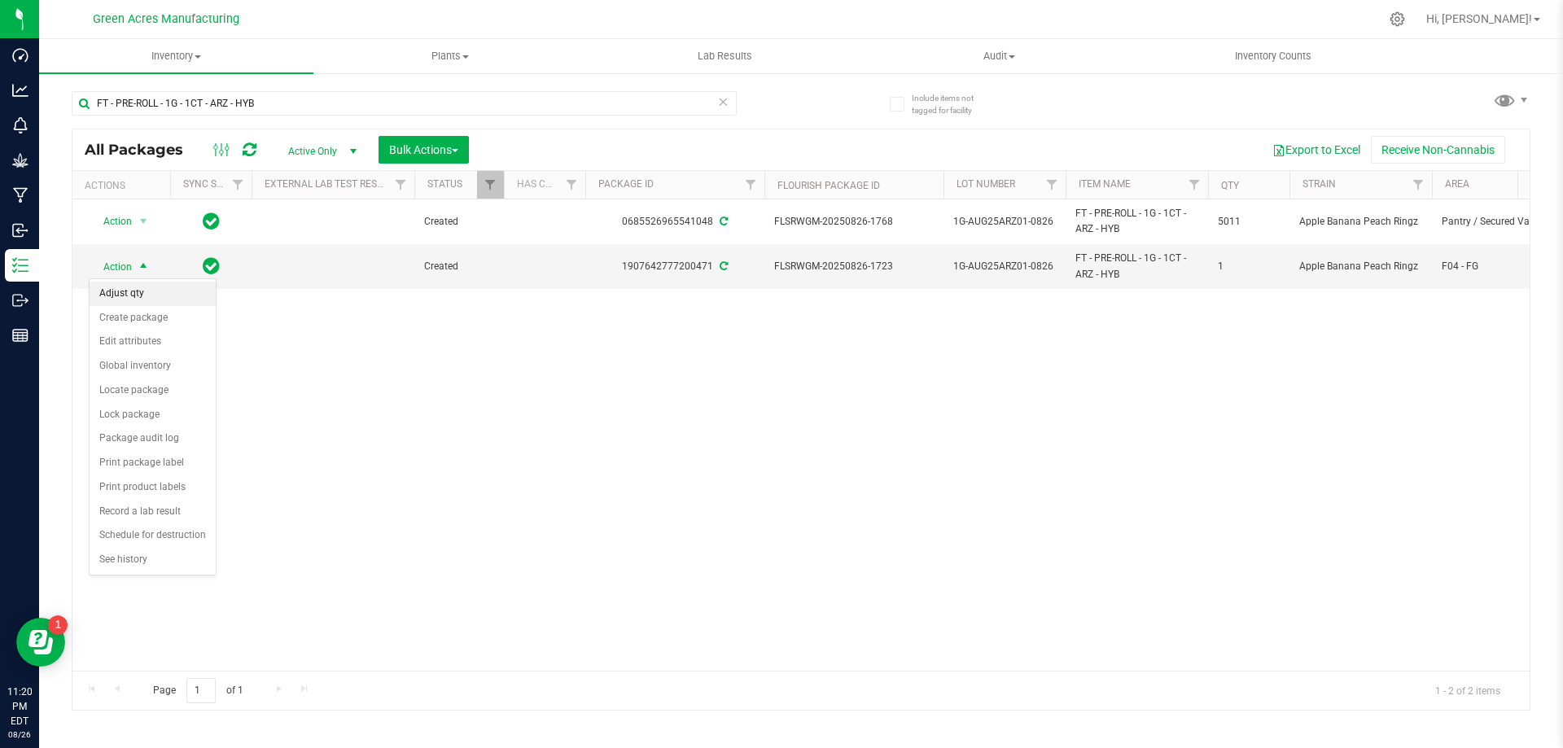
click at [151, 284] on li "Adjust qty" at bounding box center [153, 294] width 126 height 24
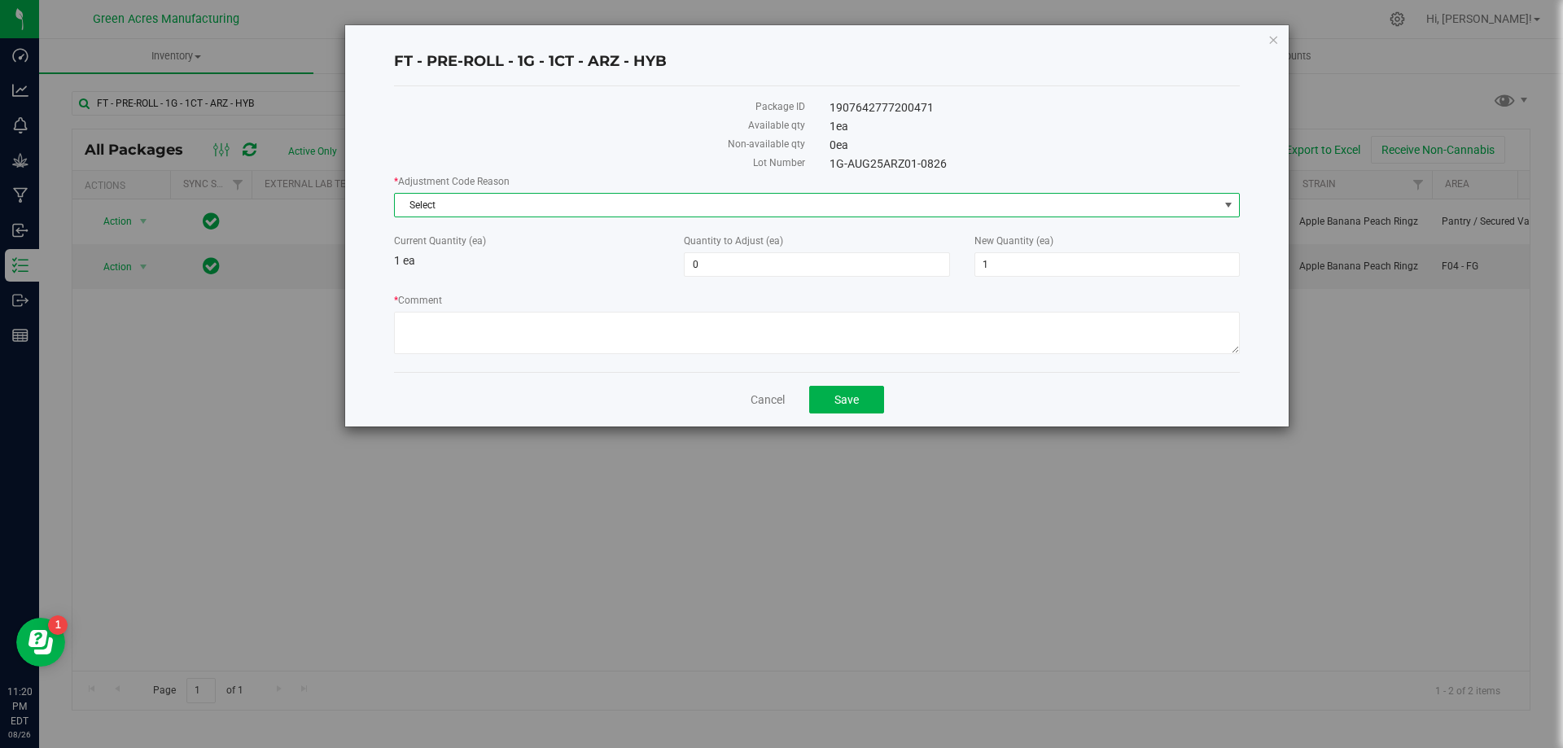
click at [571, 199] on span "Select" at bounding box center [807, 205] width 824 height 23
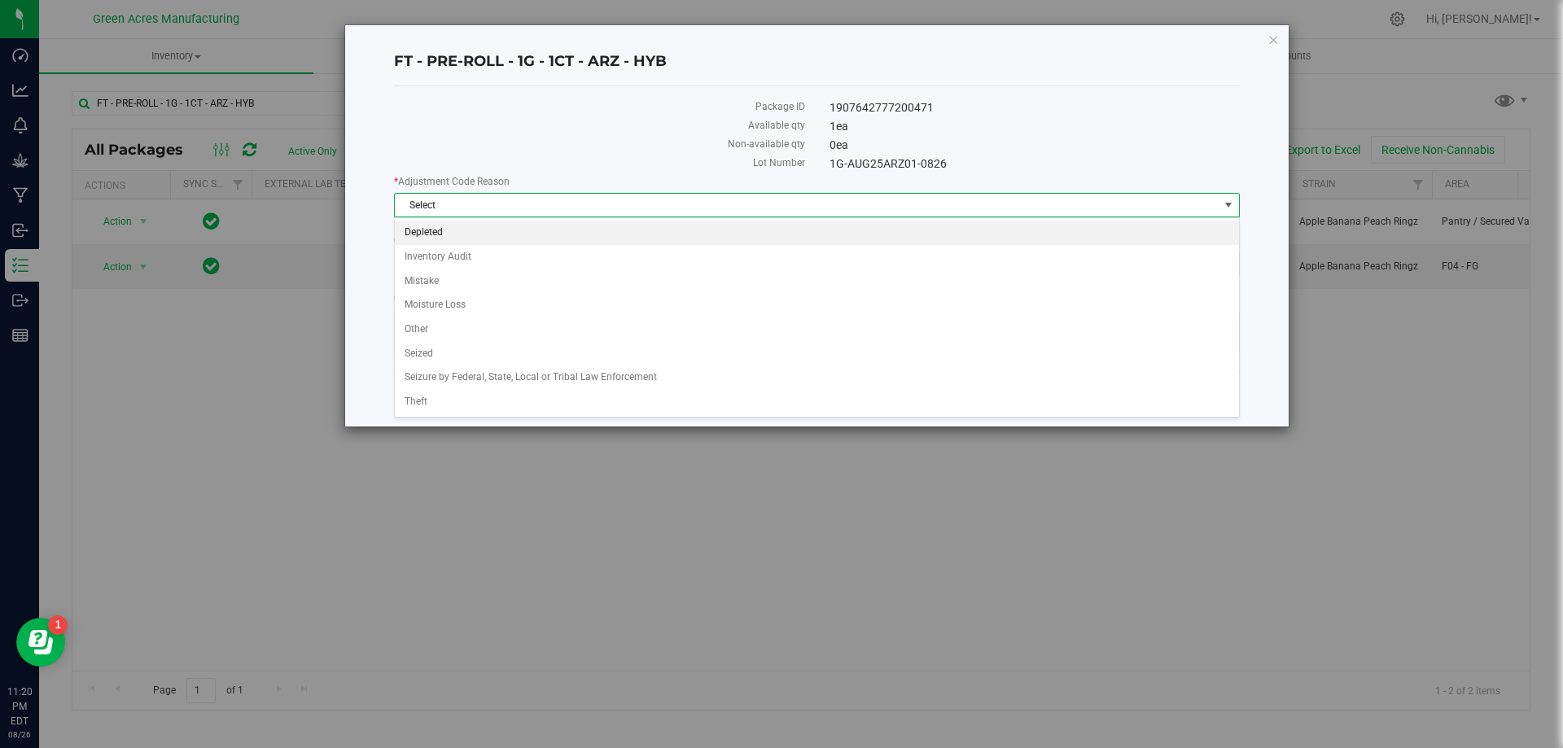
click at [479, 234] on li "Depleted" at bounding box center [817, 233] width 844 height 24
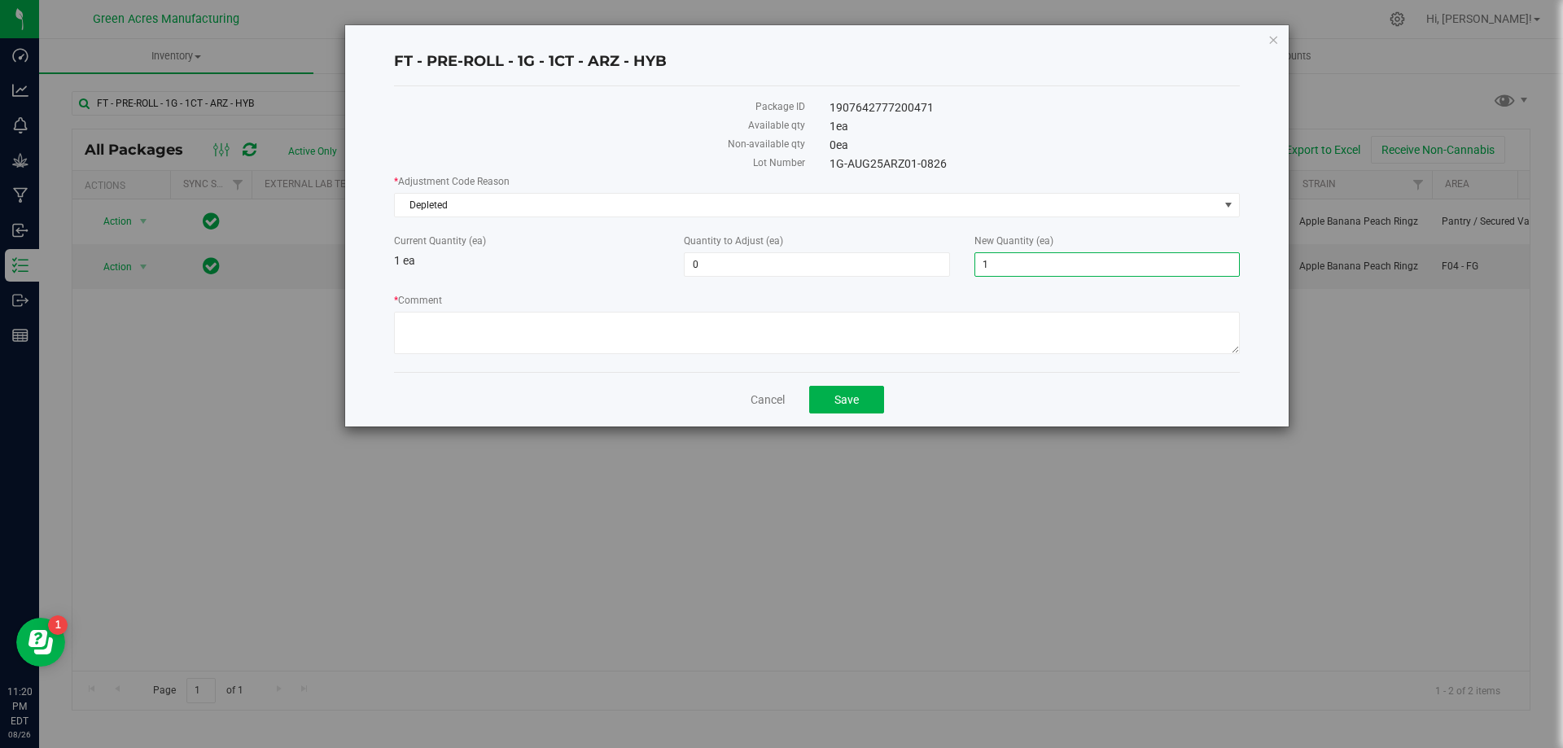
click at [1018, 261] on span "1 1" at bounding box center [1106, 264] width 265 height 24
click at [1018, 261] on input "1" at bounding box center [1107, 264] width 264 height 23
type input "0"
type input "-1"
type input "0"
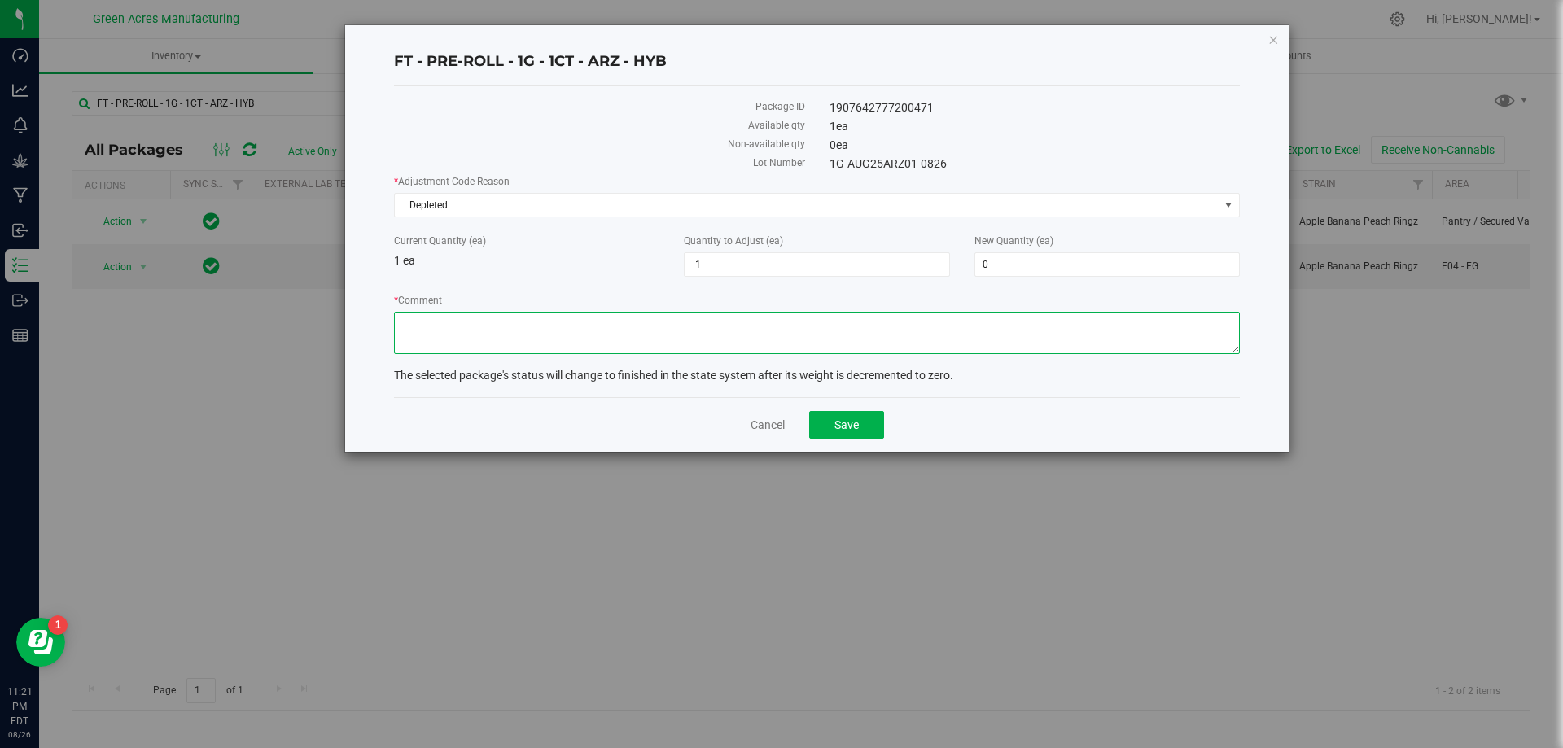
click at [1022, 325] on textarea "* Comment" at bounding box center [817, 333] width 846 height 42
type textarea "Z"
type textarea "Zeroing out 1 of 1 package."
click at [880, 418] on button "Save" at bounding box center [846, 425] width 75 height 28
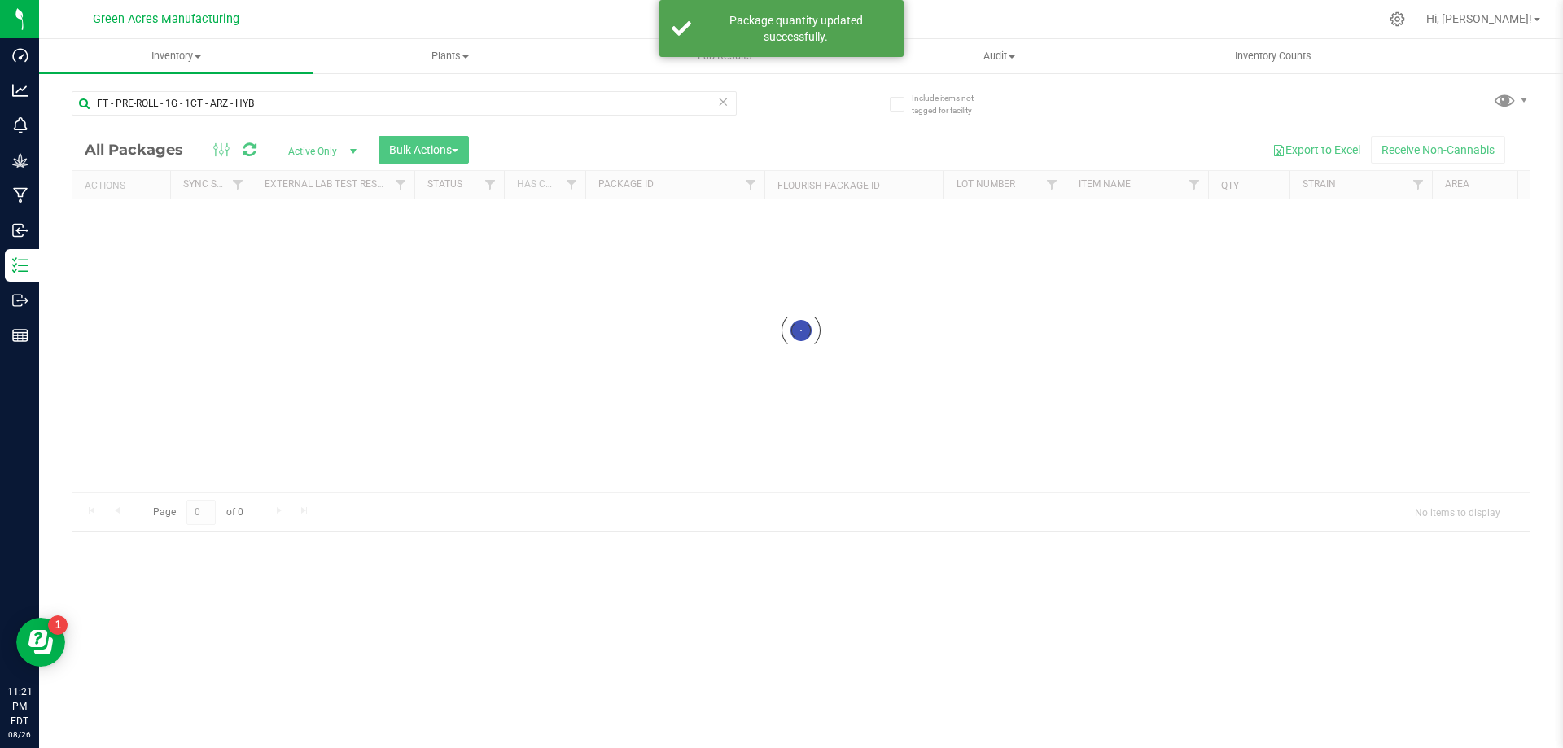
click at [718, 103] on icon at bounding box center [722, 101] width 11 height 20
click at [684, 94] on input "text" at bounding box center [404, 103] width 665 height 24
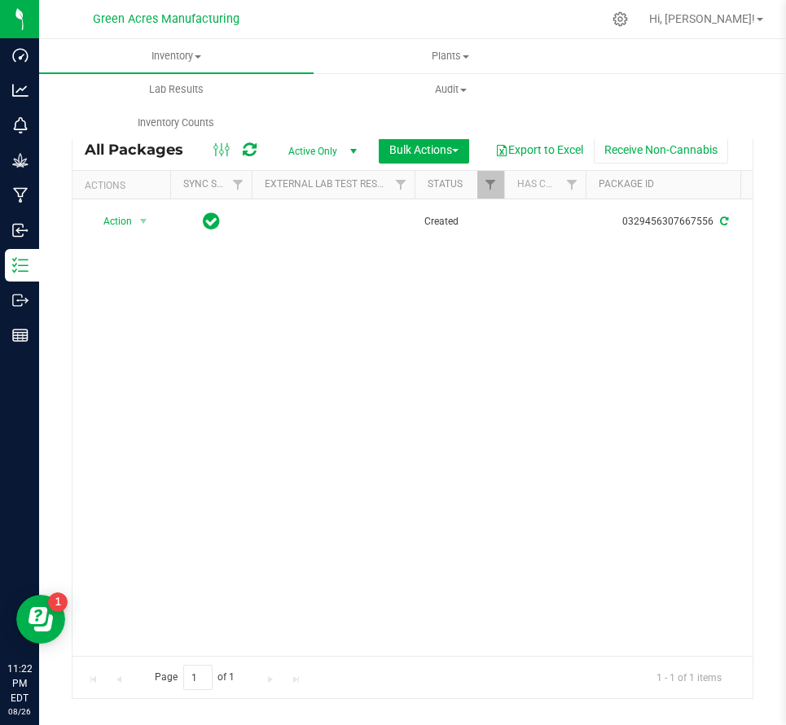
type input "0329456307667556"
click at [420, 348] on div "Action Action Adjust qty Create package Edit attributes Global inventory Locate…" at bounding box center [412, 427] width 680 height 457
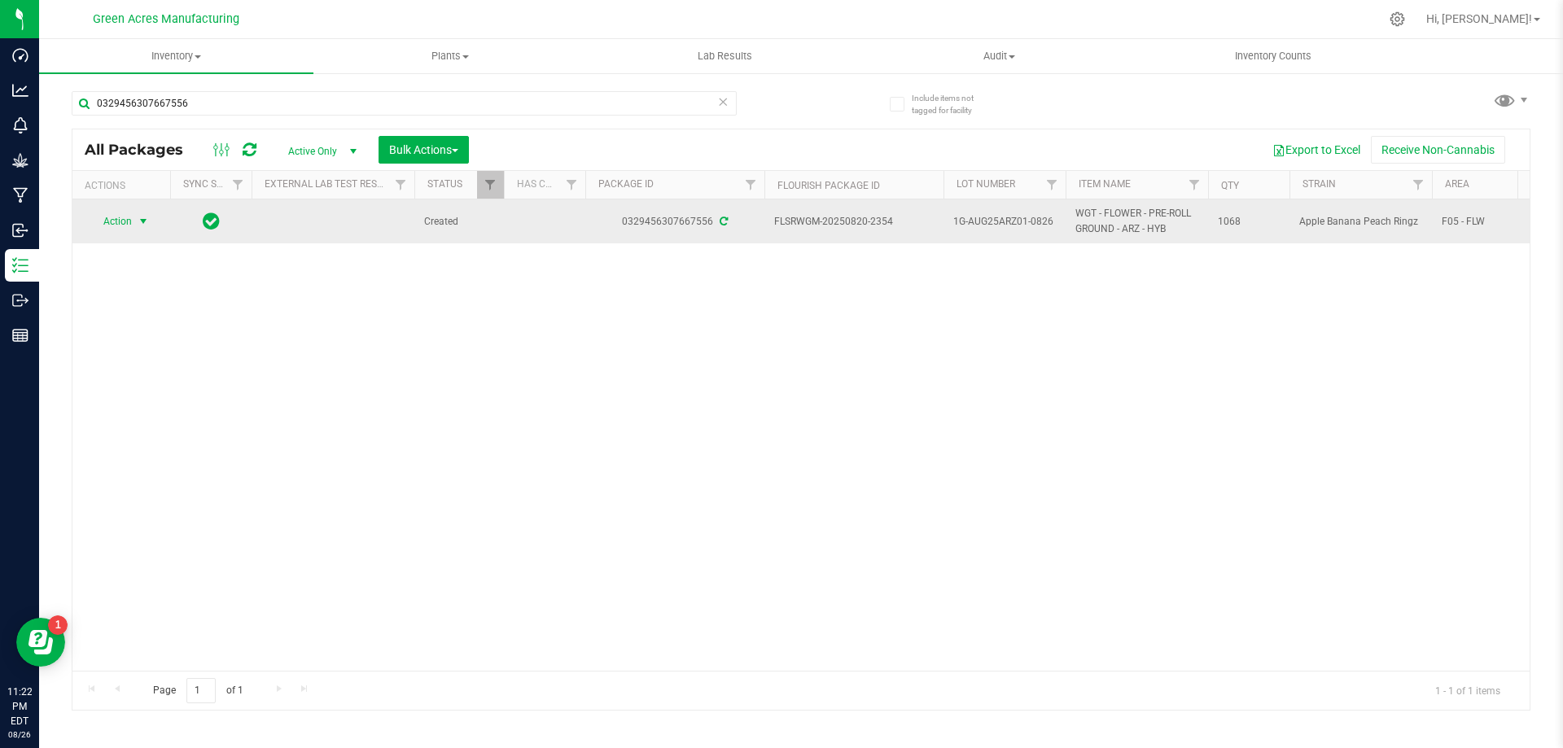
click at [134, 216] on span "select" at bounding box center [144, 221] width 20 height 23
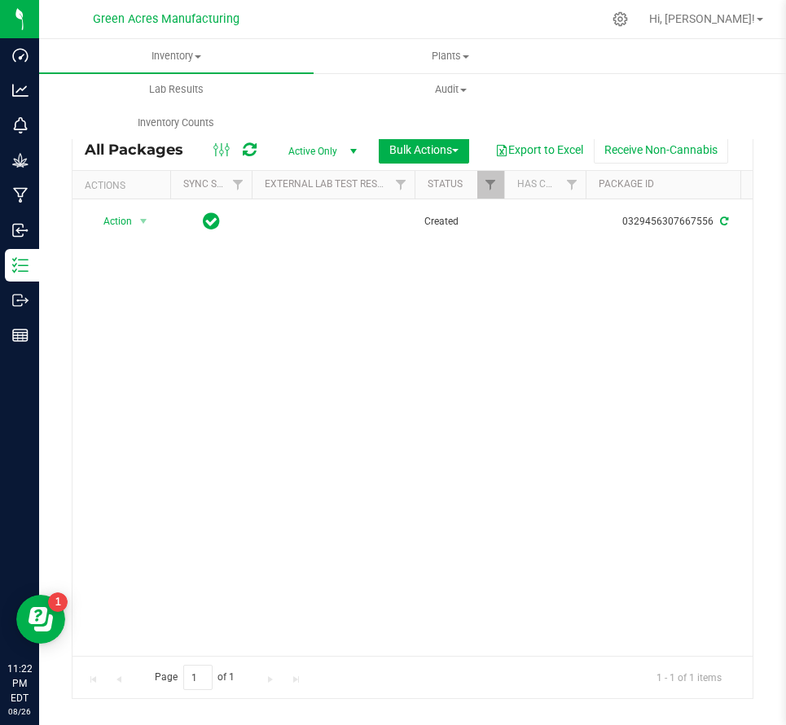
click at [417, 316] on div "Action Action Adjust qty Create package Edit attributes Global inventory Locate…" at bounding box center [412, 427] width 680 height 457
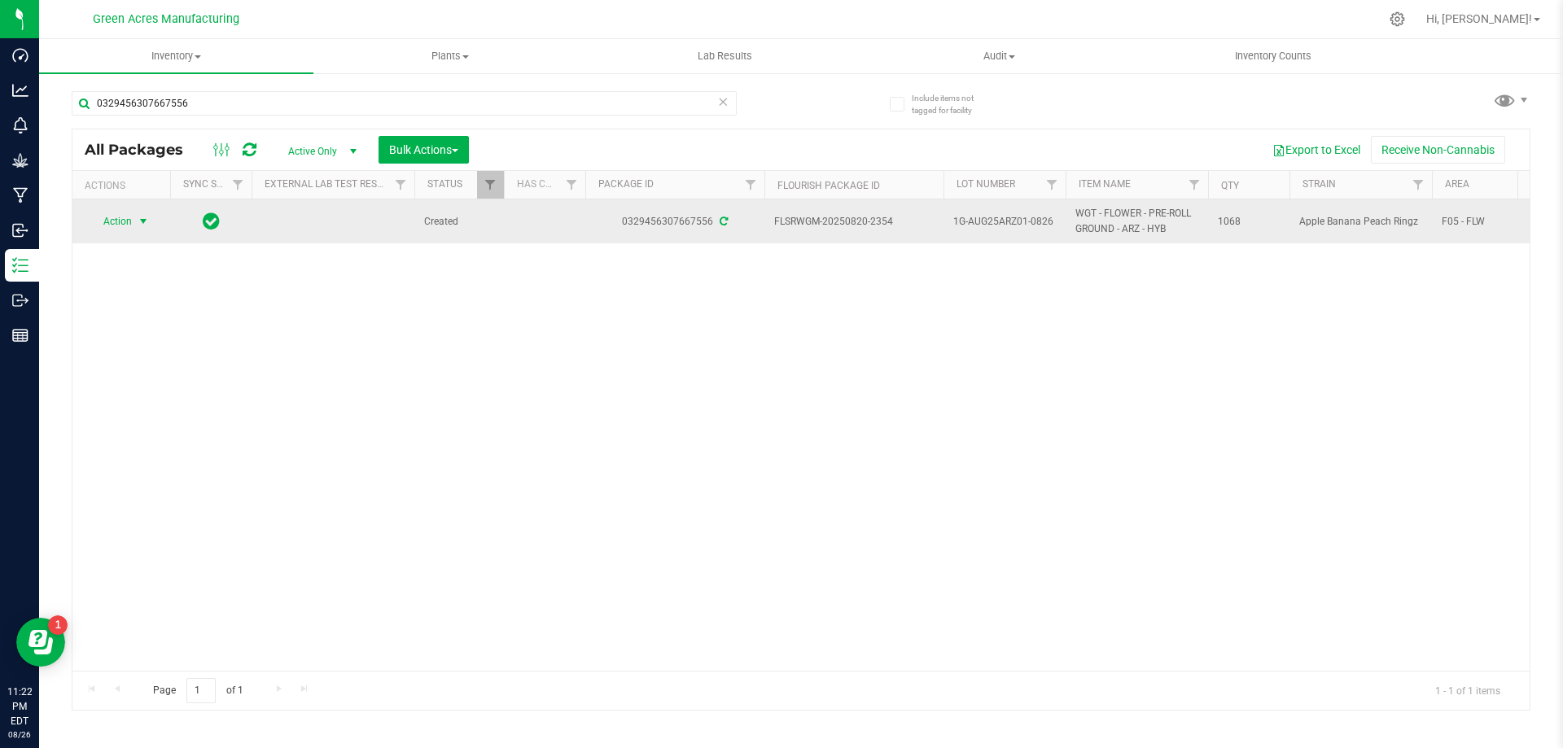
click at [143, 227] on span "select" at bounding box center [143, 221] width 13 height 13
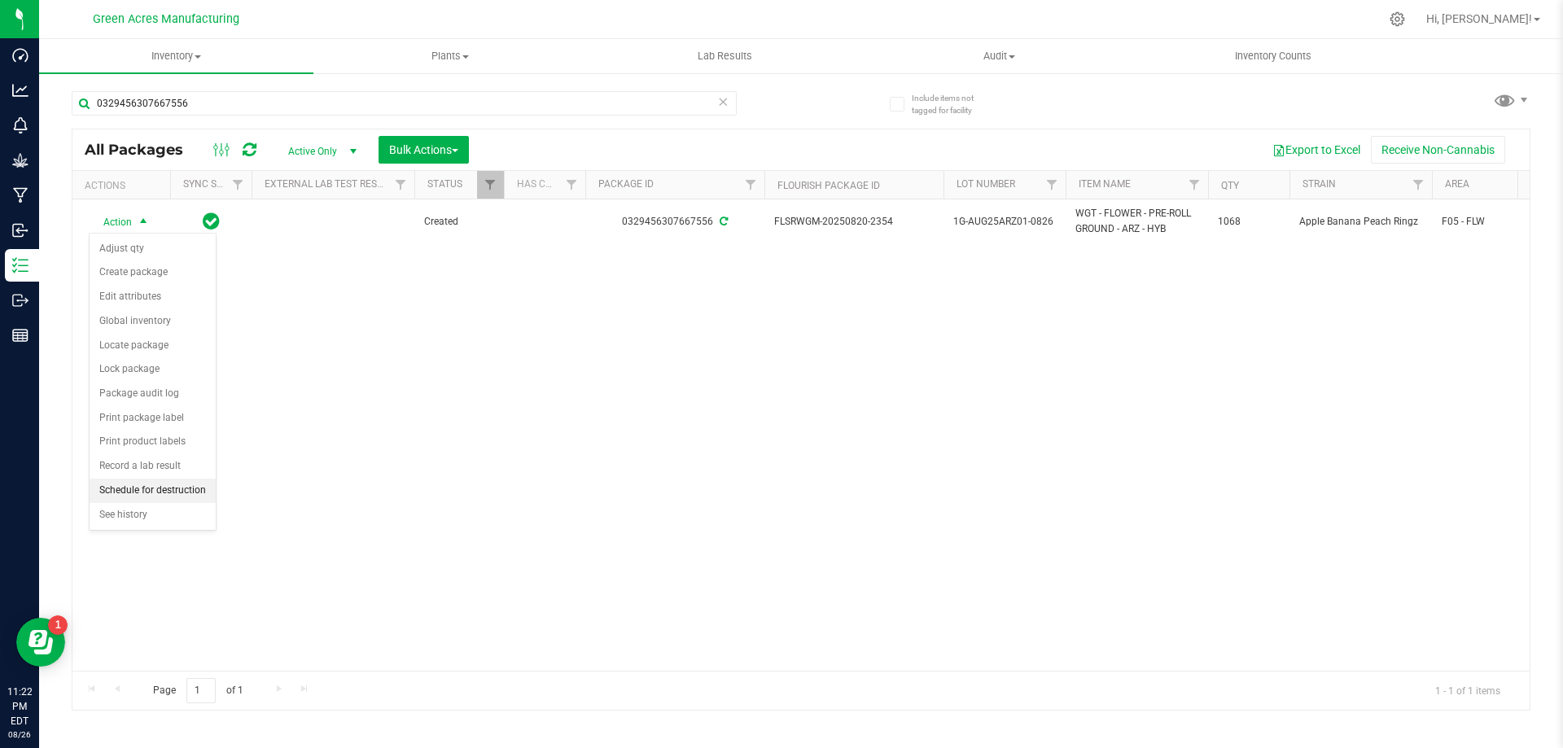
click at [196, 483] on li "Schedule for destruction" at bounding box center [153, 491] width 126 height 24
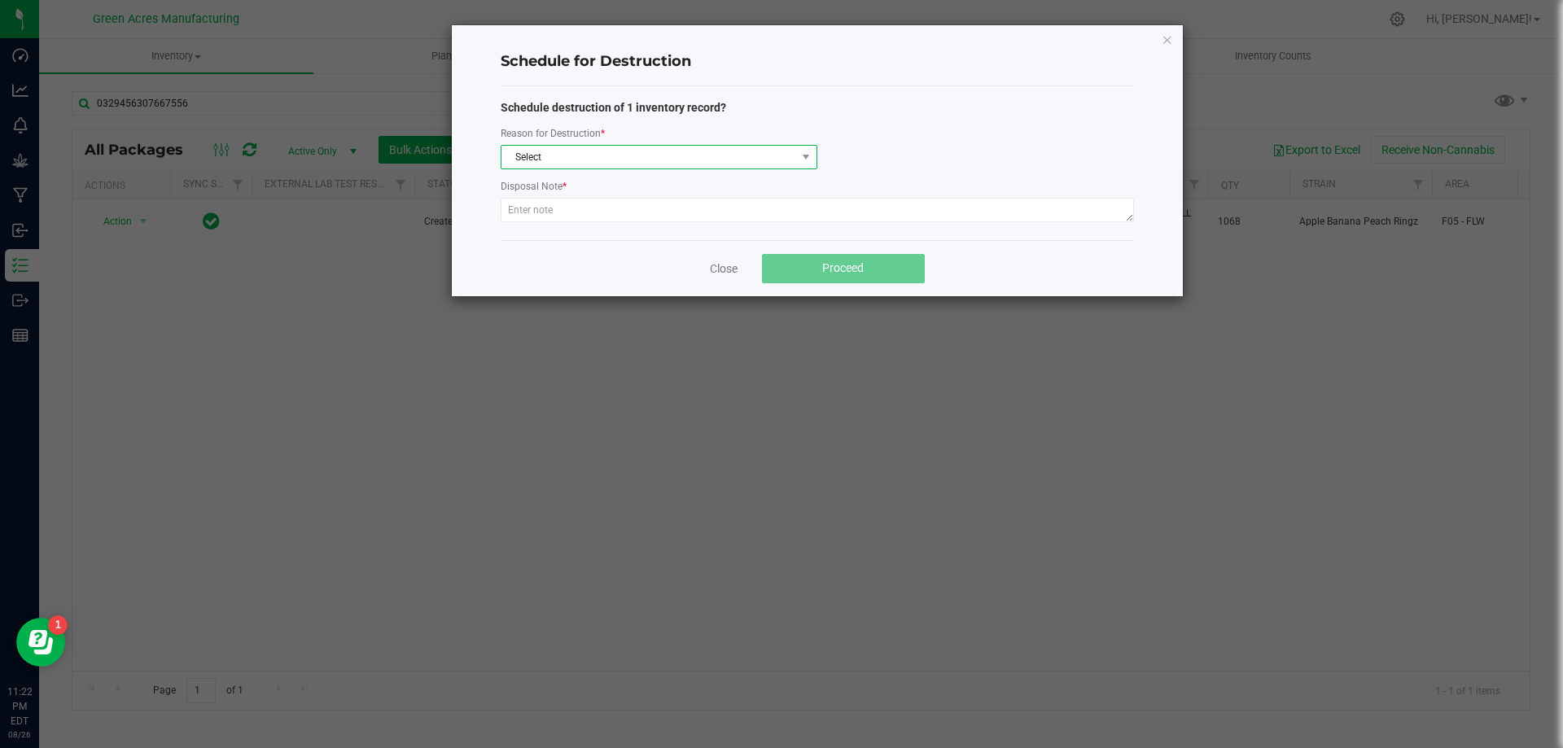
click at [787, 159] on span "Select" at bounding box center [648, 157] width 295 height 23
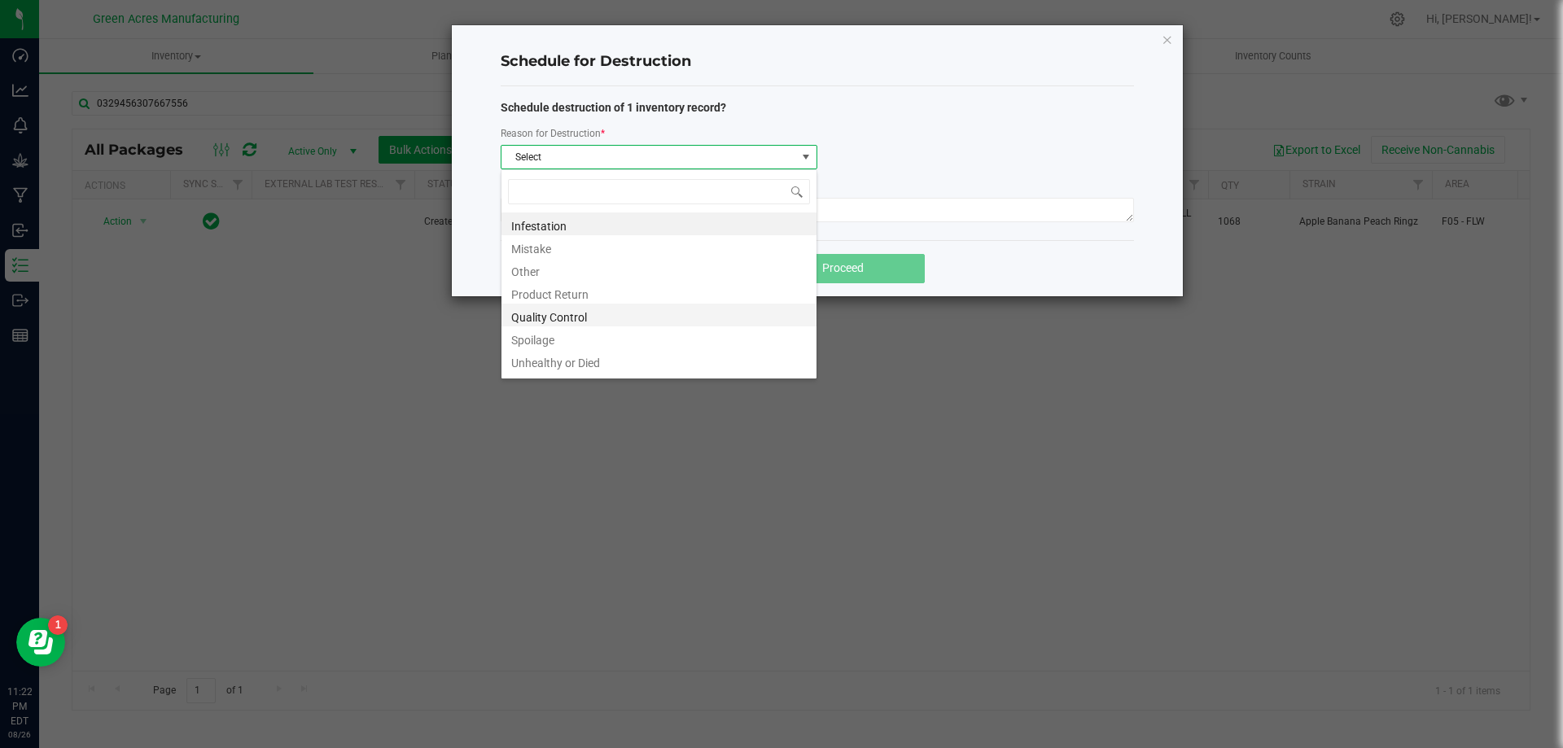
scroll to position [20, 0]
click at [628, 353] on li "Waste" at bounding box center [658, 364] width 315 height 23
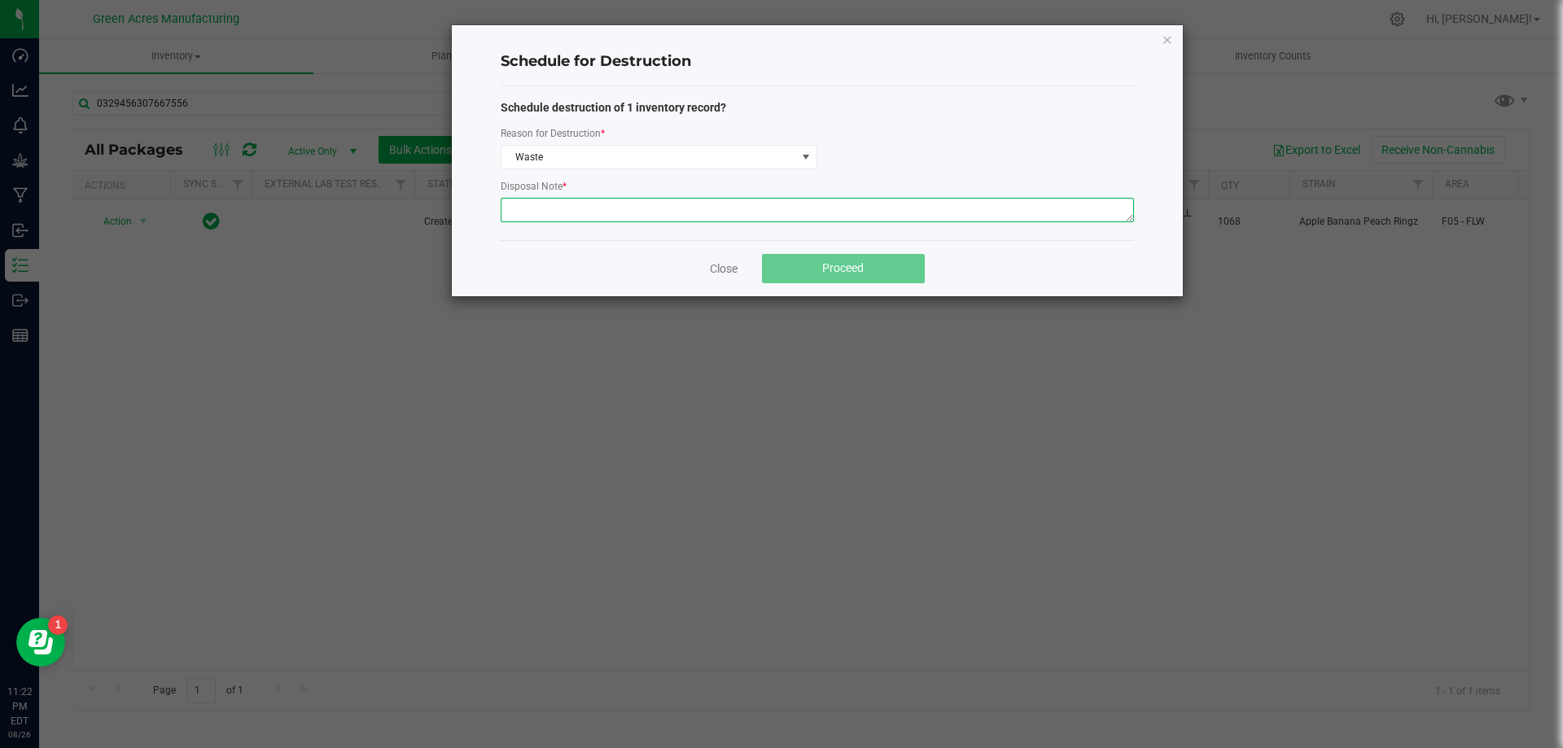
click at [668, 212] on textarea at bounding box center [817, 210] width 633 height 24
paste textarea "WASTE FROM PRE ROLL PACKAGING"
type textarea "WASTE FROM PRE ROLL PACKAGING"
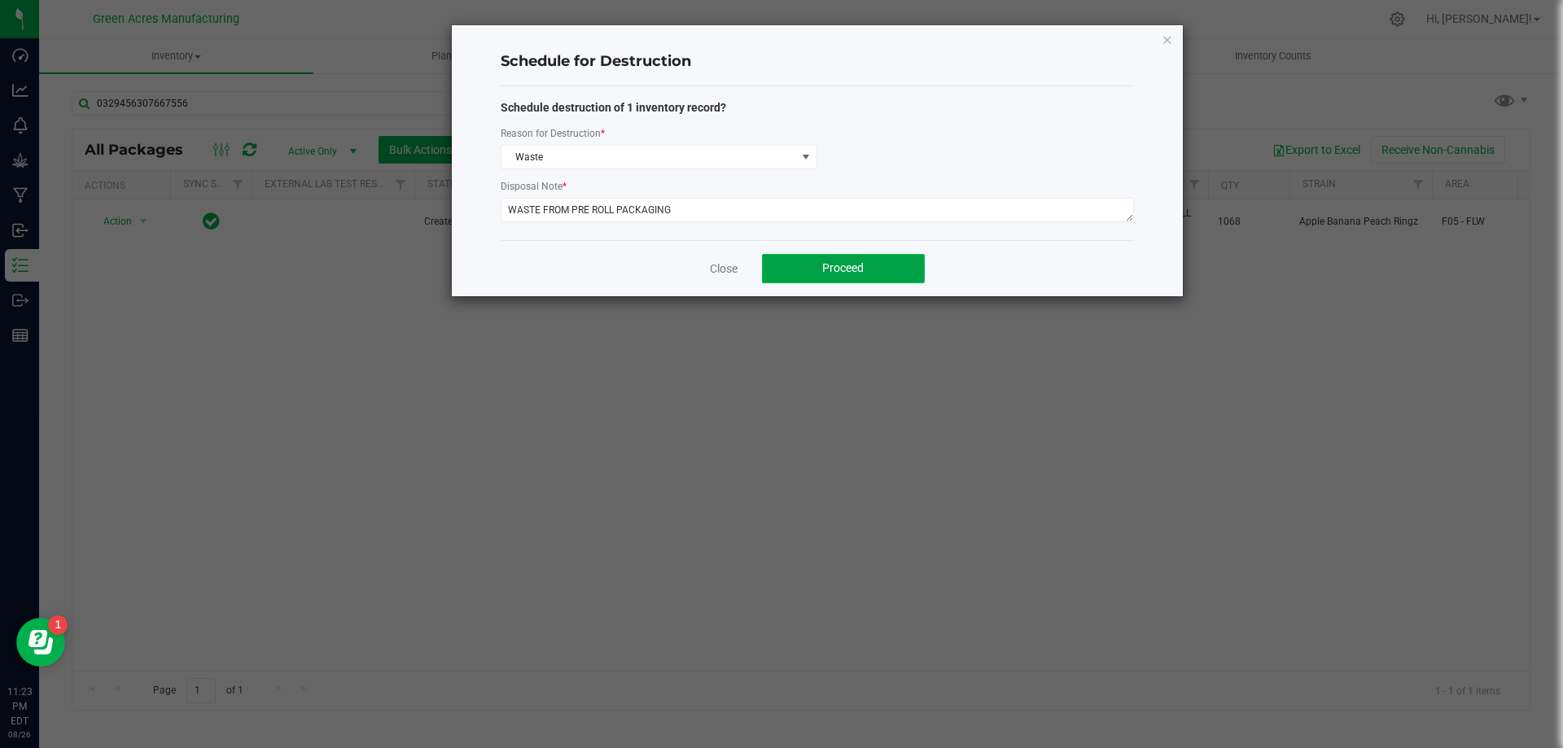
click at [915, 264] on button "Proceed" at bounding box center [843, 268] width 163 height 29
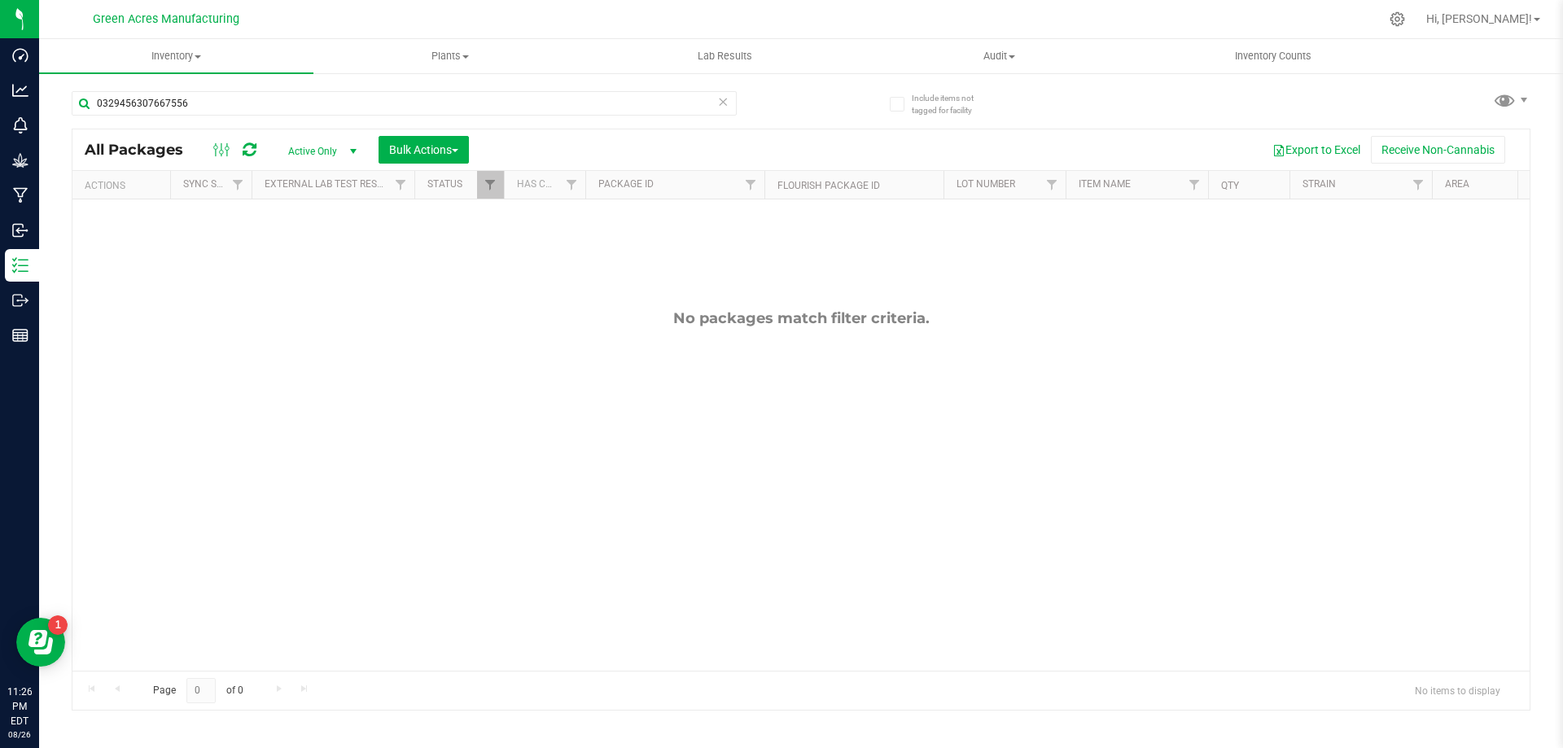
click at [333, 152] on span "Active Only" at bounding box center [319, 151] width 90 height 23
click at [317, 250] on li "All" at bounding box center [318, 250] width 88 height 24
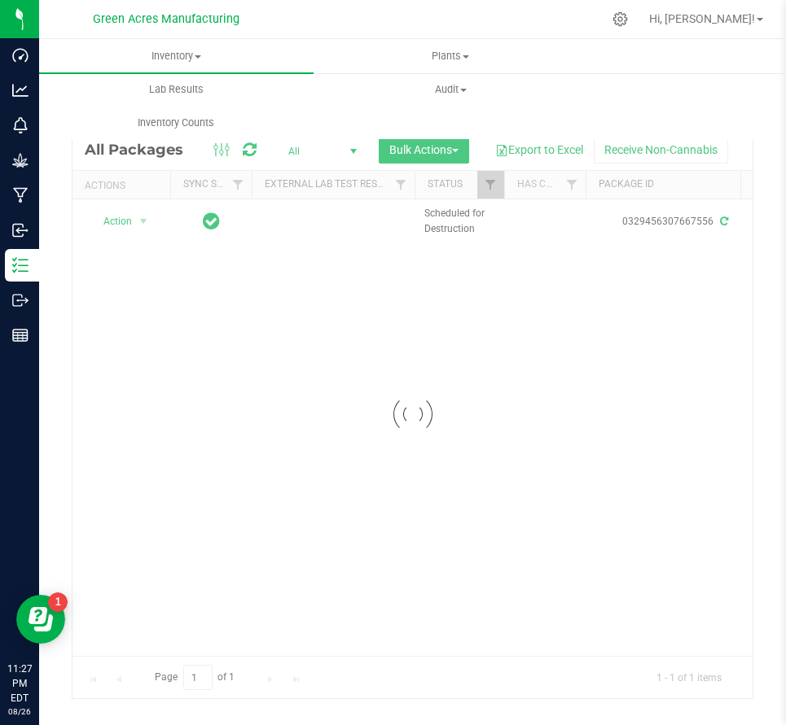
click at [284, 383] on div at bounding box center [412, 413] width 680 height 569
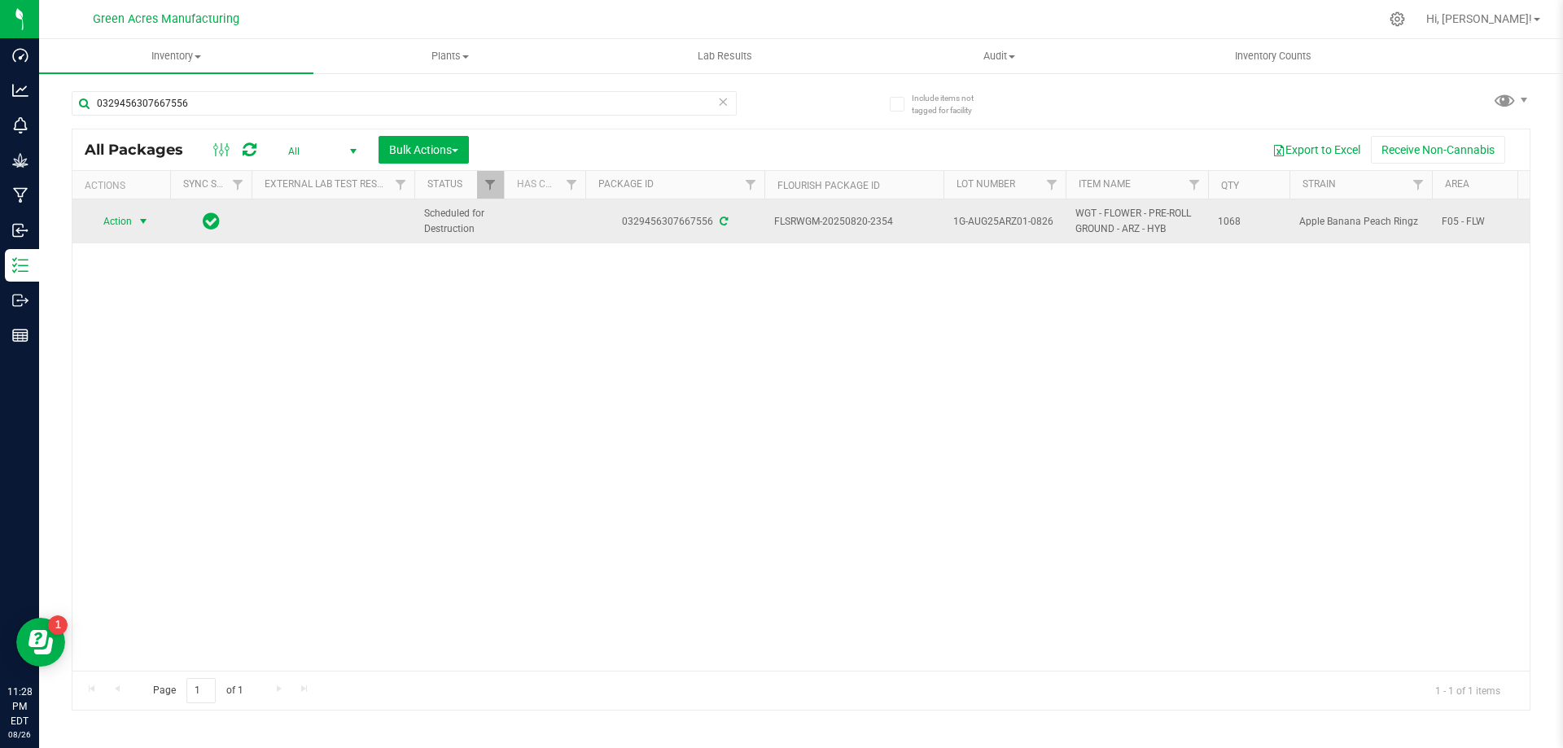
click at [135, 226] on span "select" at bounding box center [144, 221] width 20 height 23
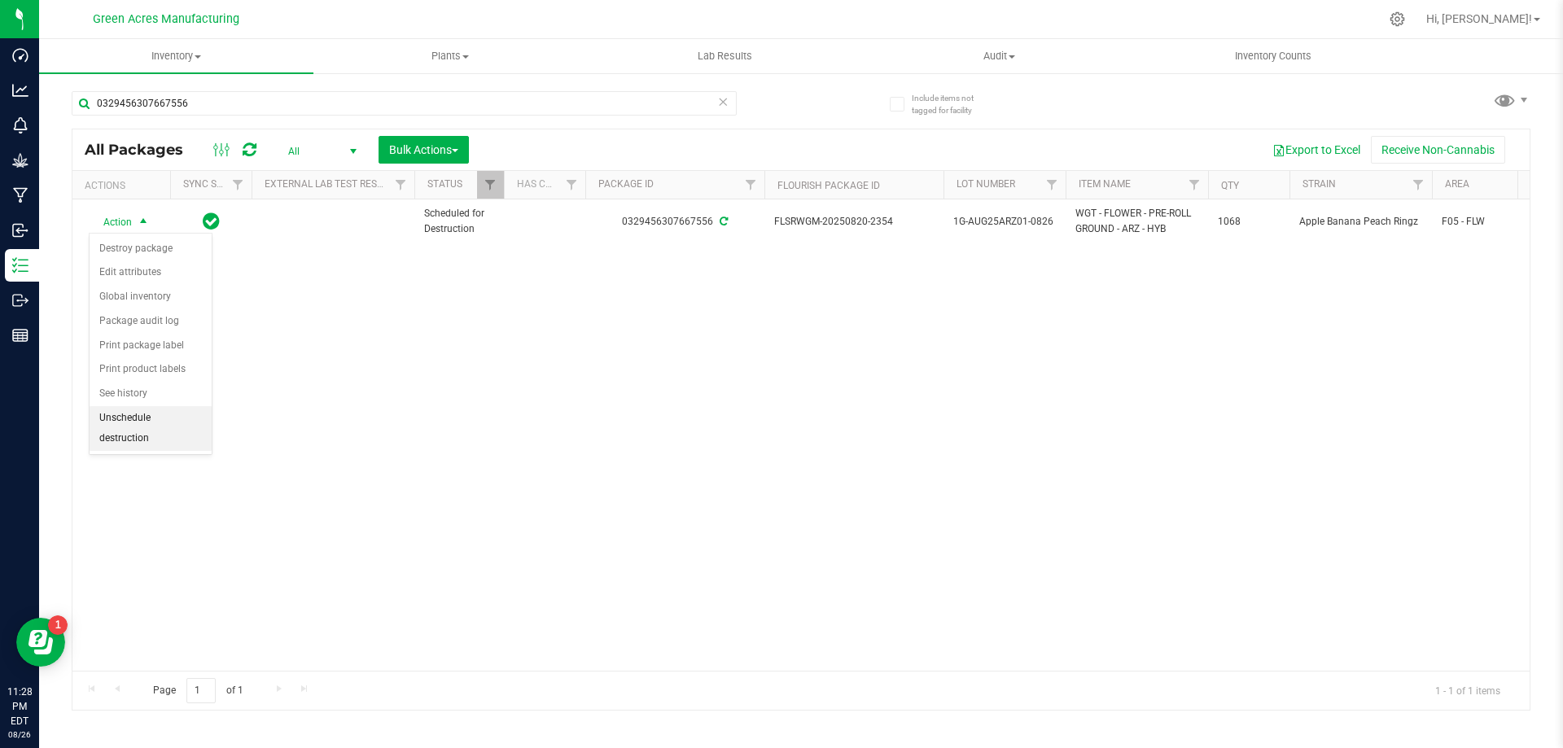
click at [163, 433] on li "Unschedule destruction" at bounding box center [151, 428] width 122 height 45
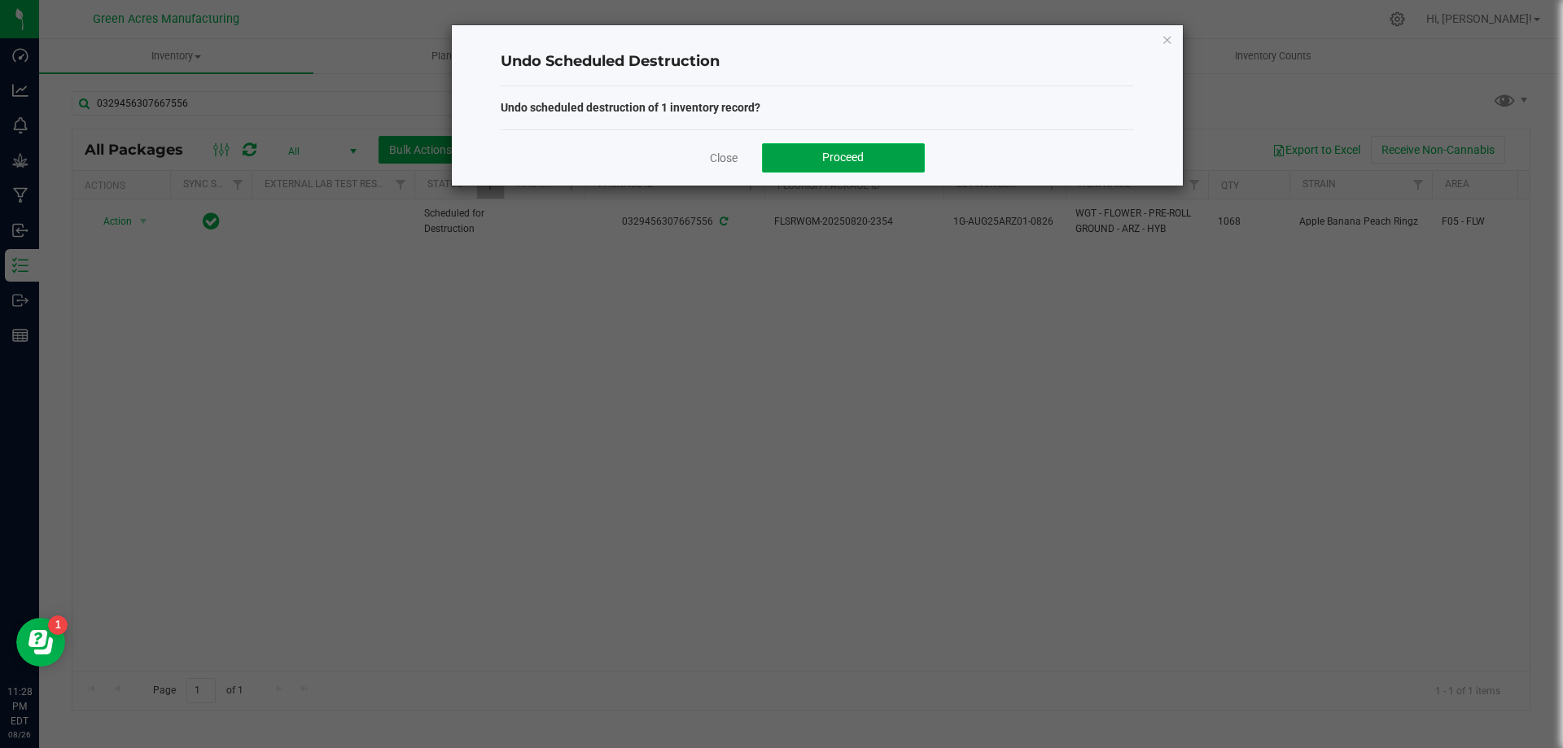
click at [863, 160] on span "Proceed" at bounding box center [843, 157] width 42 height 13
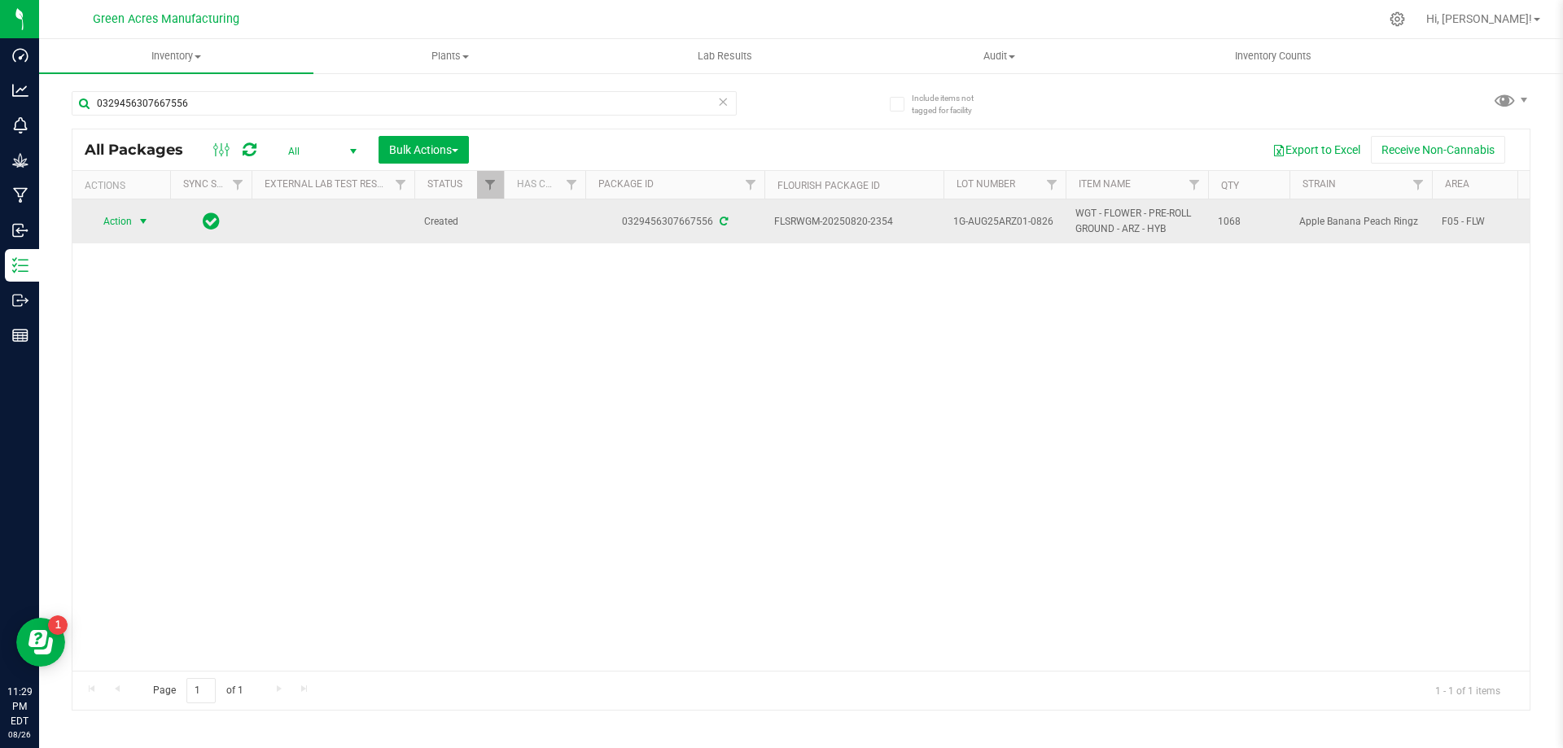
click at [99, 225] on span "Action" at bounding box center [111, 221] width 44 height 23
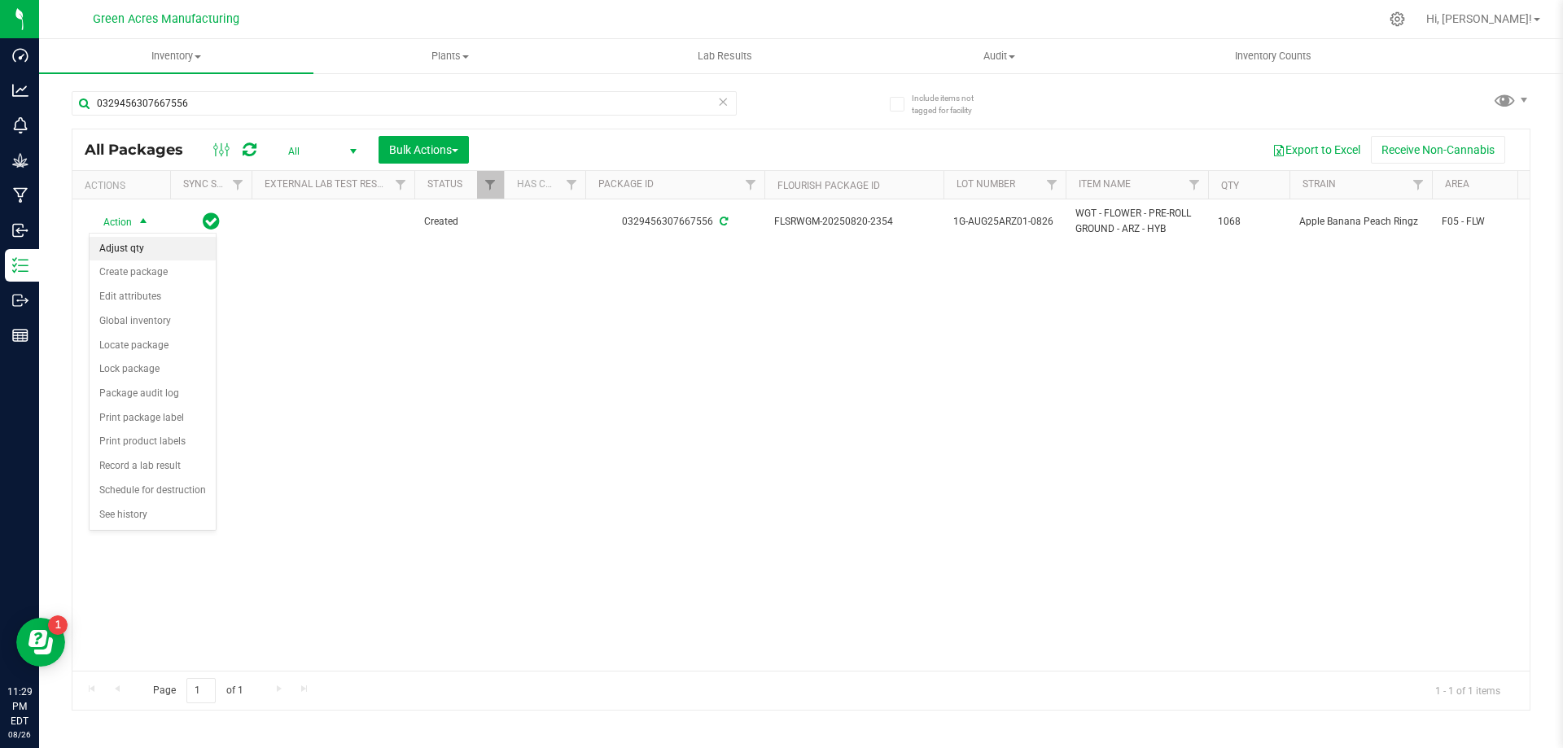
click at [127, 250] on li "Adjust qty" at bounding box center [153, 249] width 126 height 24
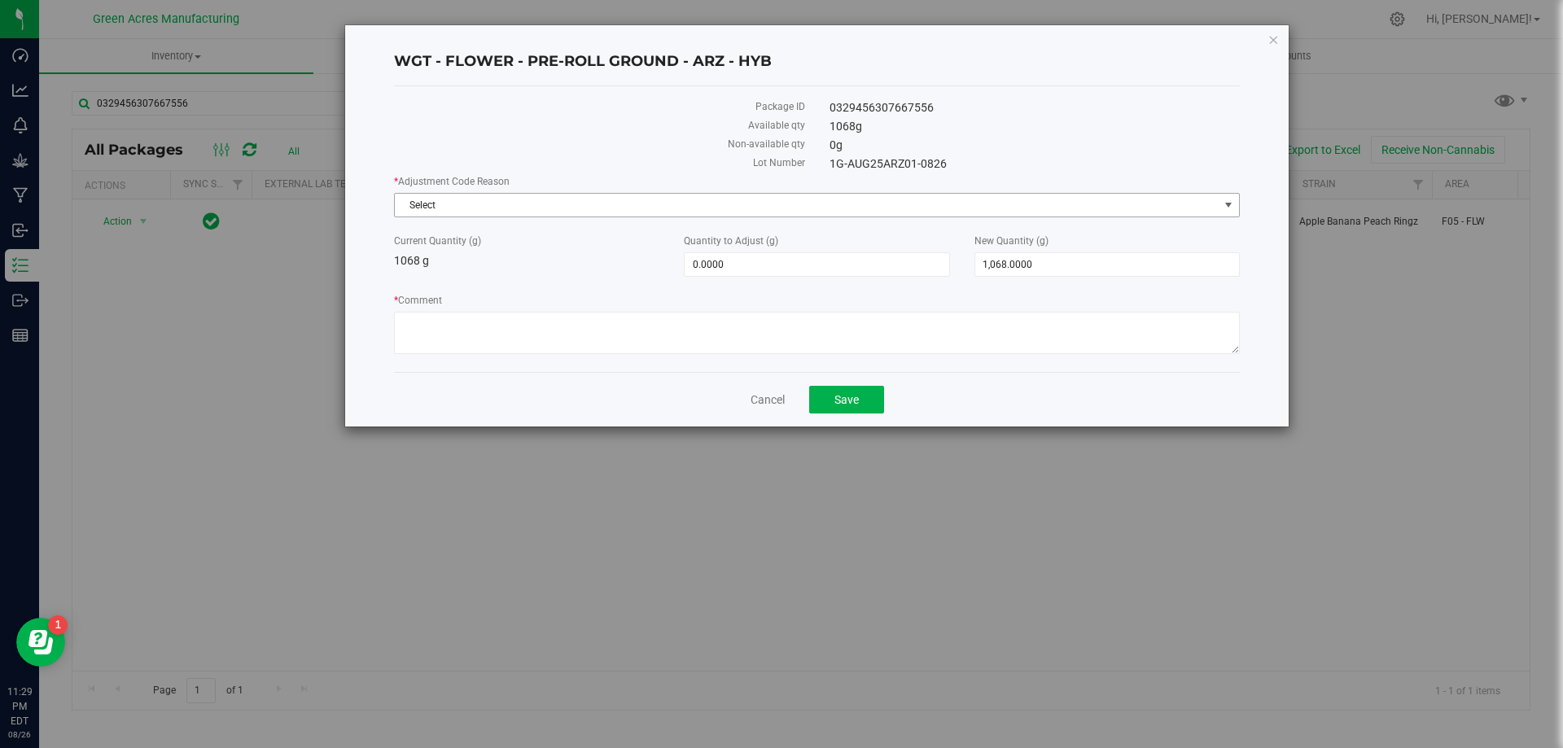
click at [609, 197] on span "Select" at bounding box center [807, 205] width 824 height 23
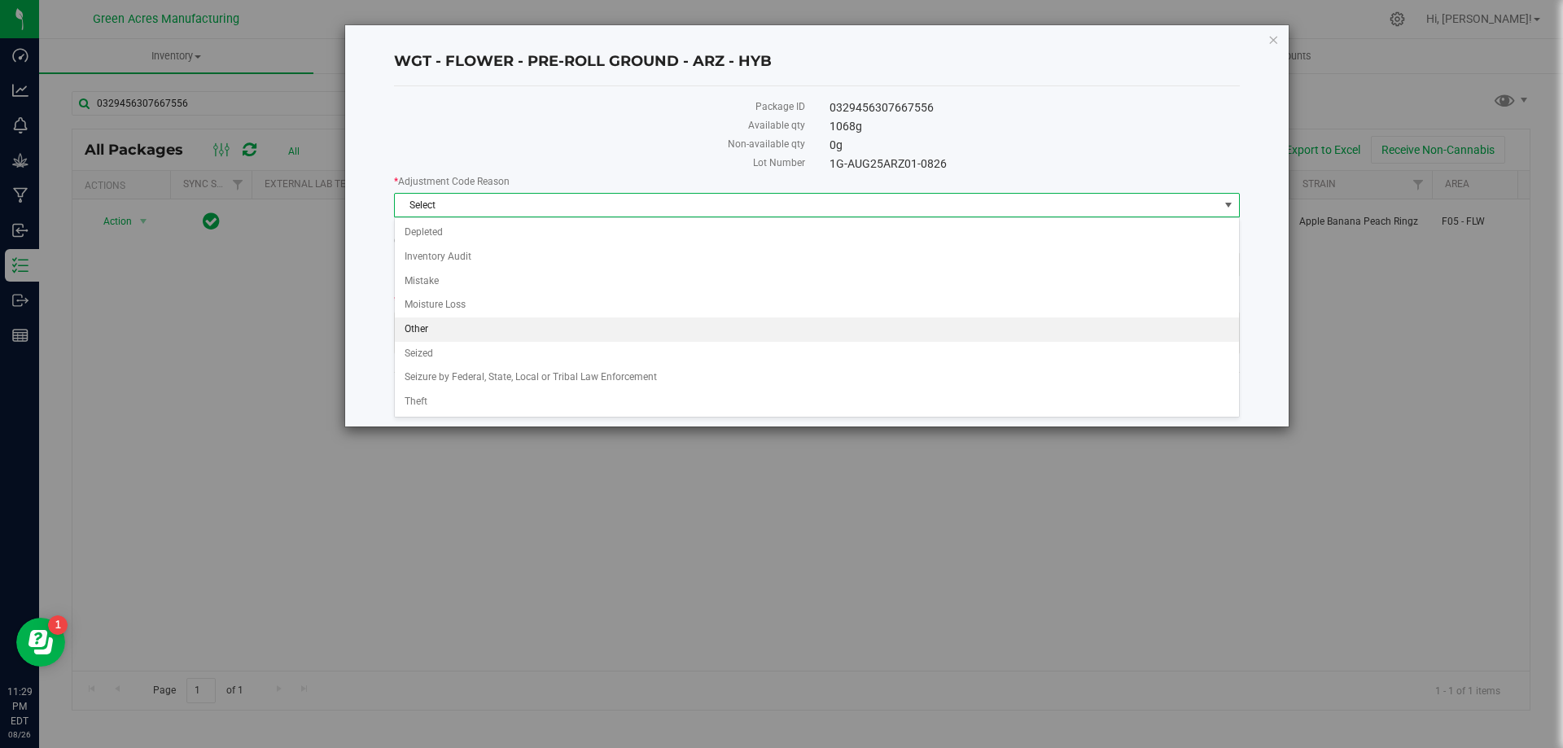
click at [459, 325] on li "Other" at bounding box center [817, 329] width 844 height 24
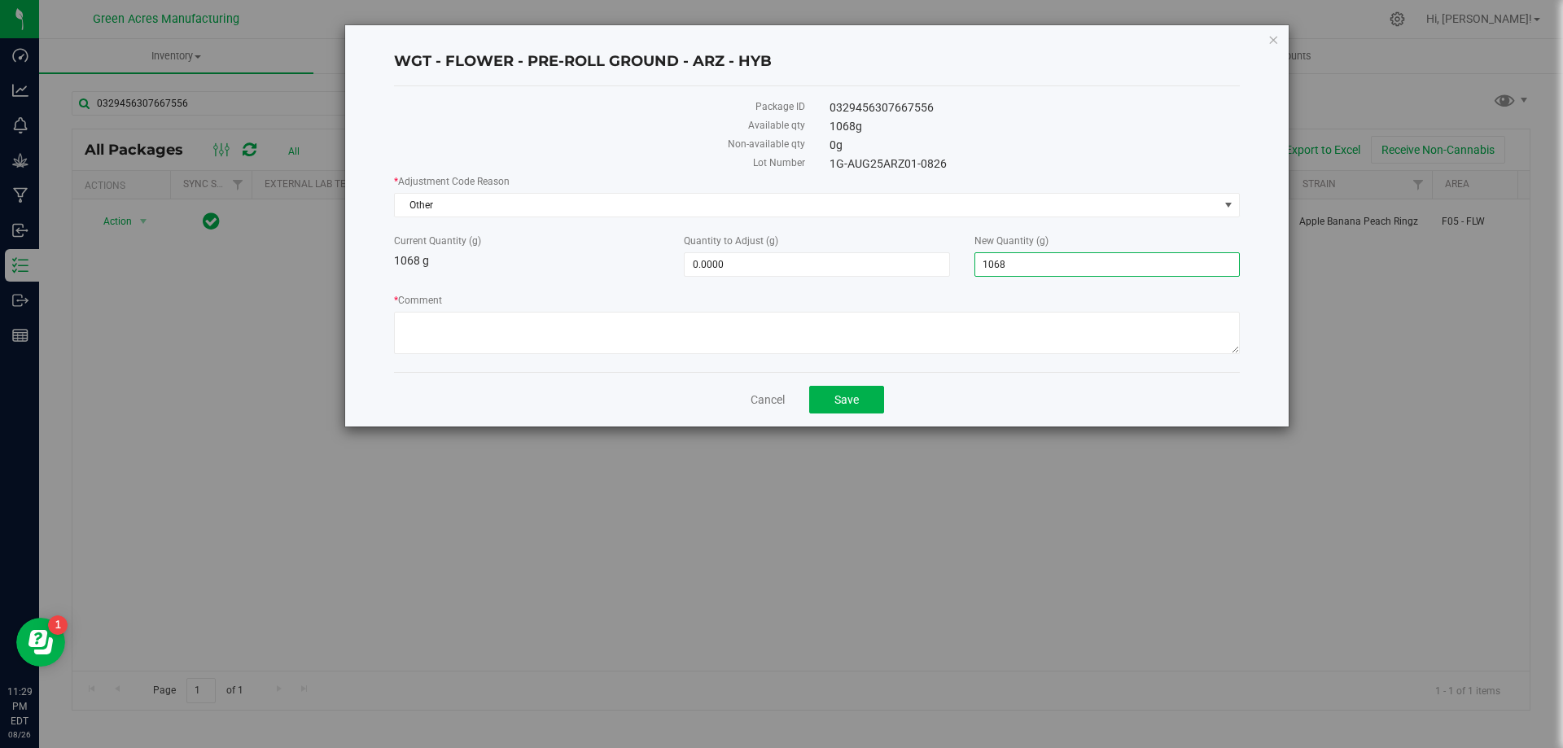
click at [1135, 261] on span "1,068.0000 1068" at bounding box center [1106, 264] width 265 height 24
click at [1135, 261] on input "1068" at bounding box center [1107, 264] width 264 height 23
type input "1007"
type input "-61.0000"
type input "1,007.0000"
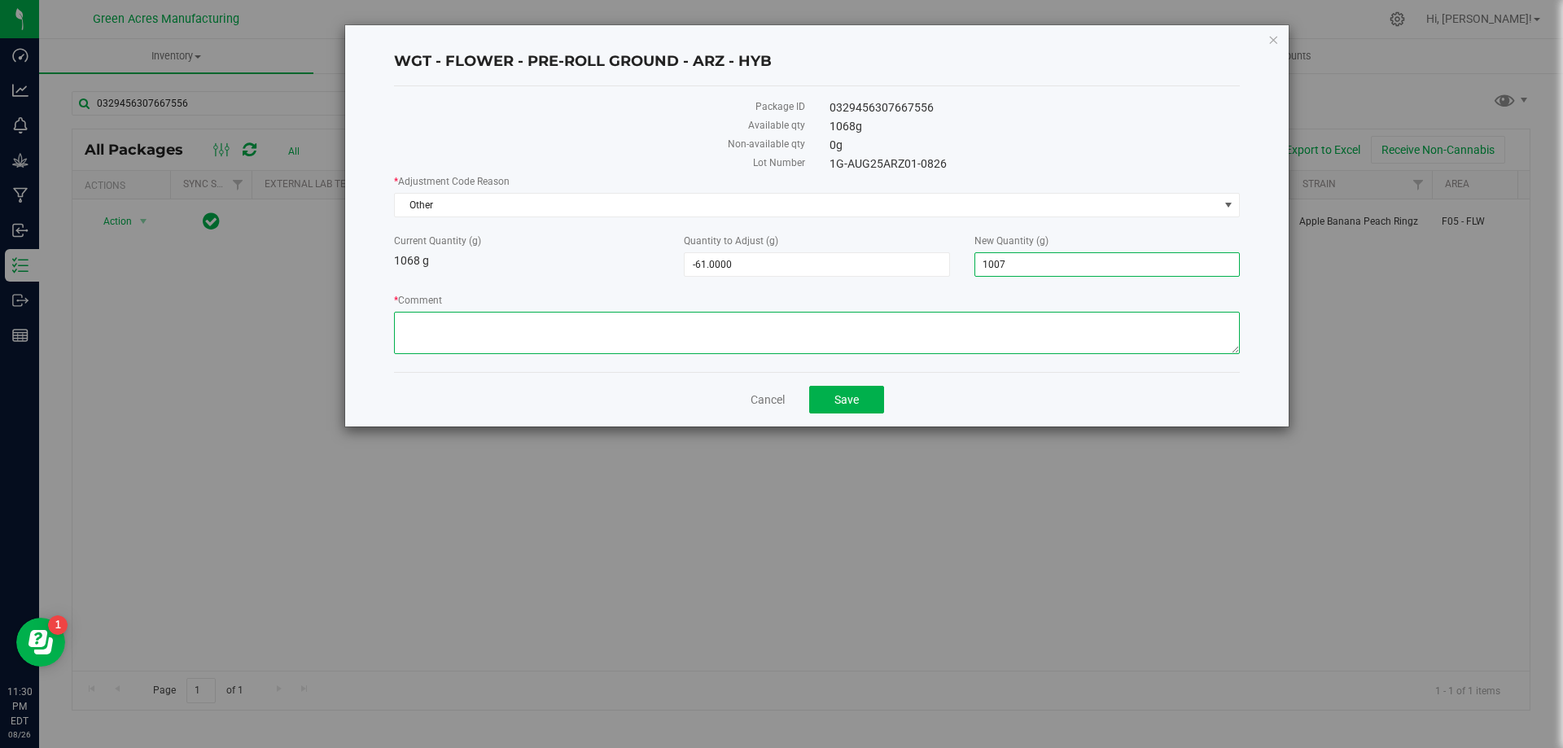
click at [937, 335] on textarea "* Comment" at bounding box center [817, 333] width 846 height 42
type textarea "Adjusting quantity for rejects."
click at [871, 403] on button "Save" at bounding box center [846, 400] width 75 height 28
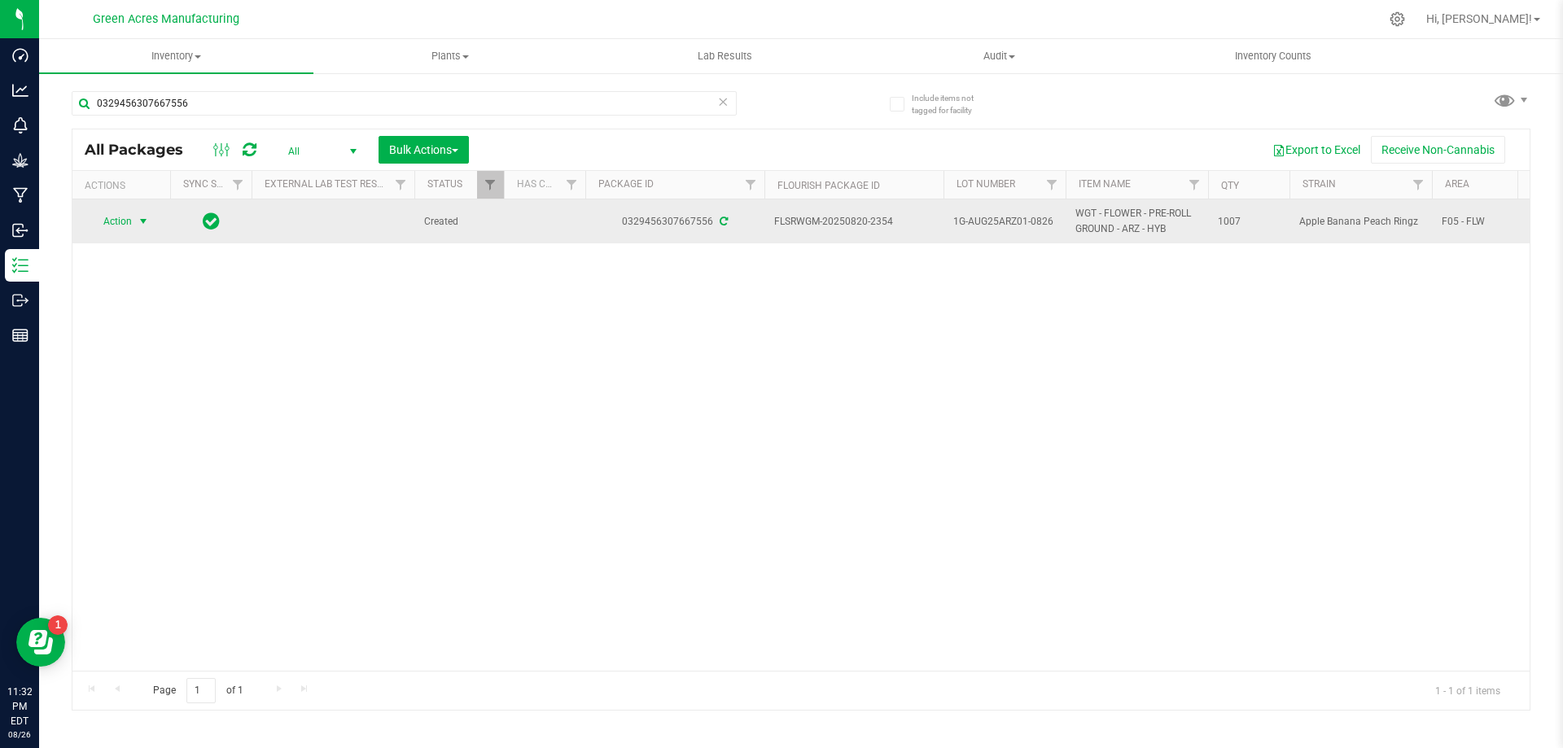
click at [115, 230] on span "Action" at bounding box center [111, 221] width 44 height 23
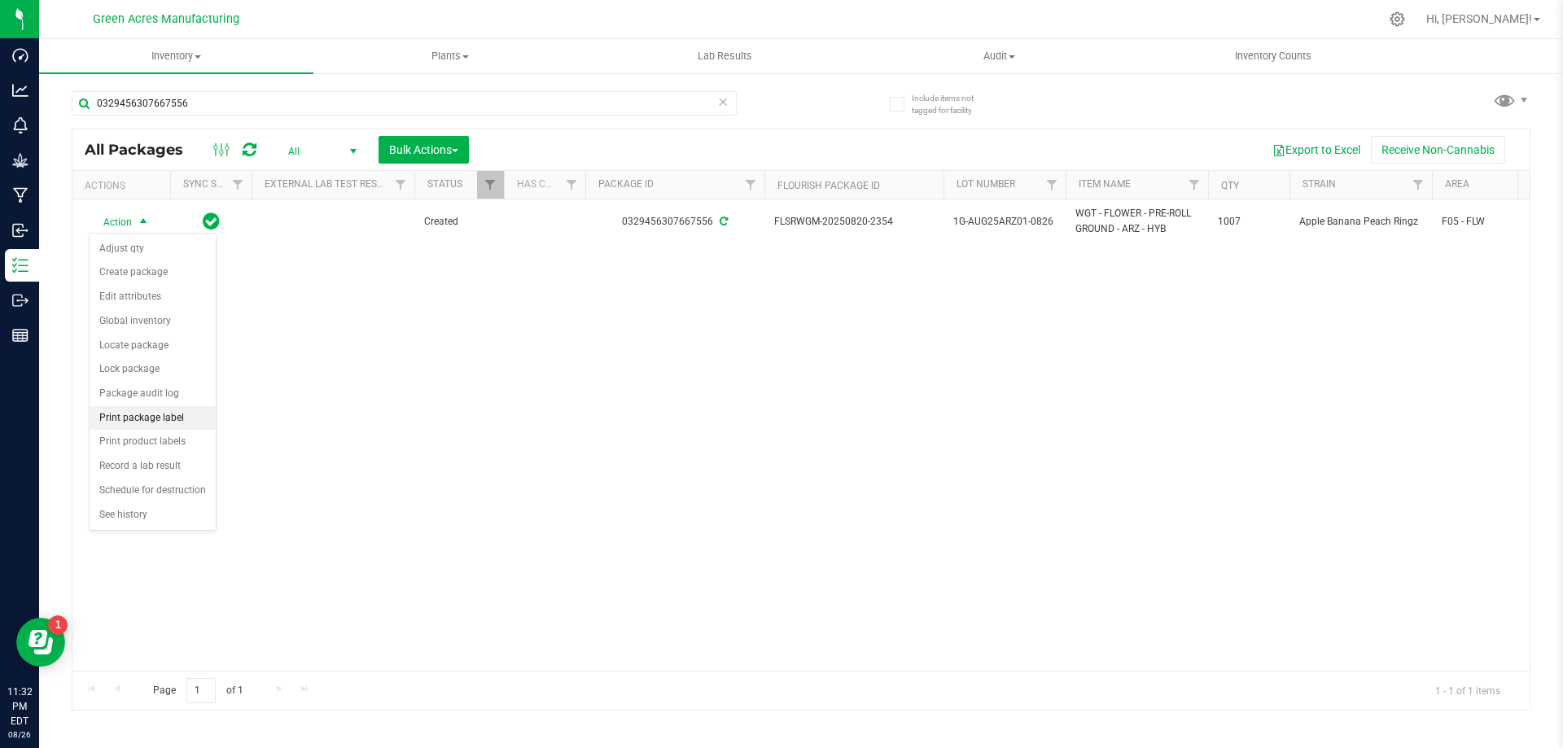
drag, startPoint x: 182, startPoint y: 423, endPoint x: 209, endPoint y: 395, distance: 39.1
click at [182, 422] on li "Print package label" at bounding box center [153, 418] width 126 height 24
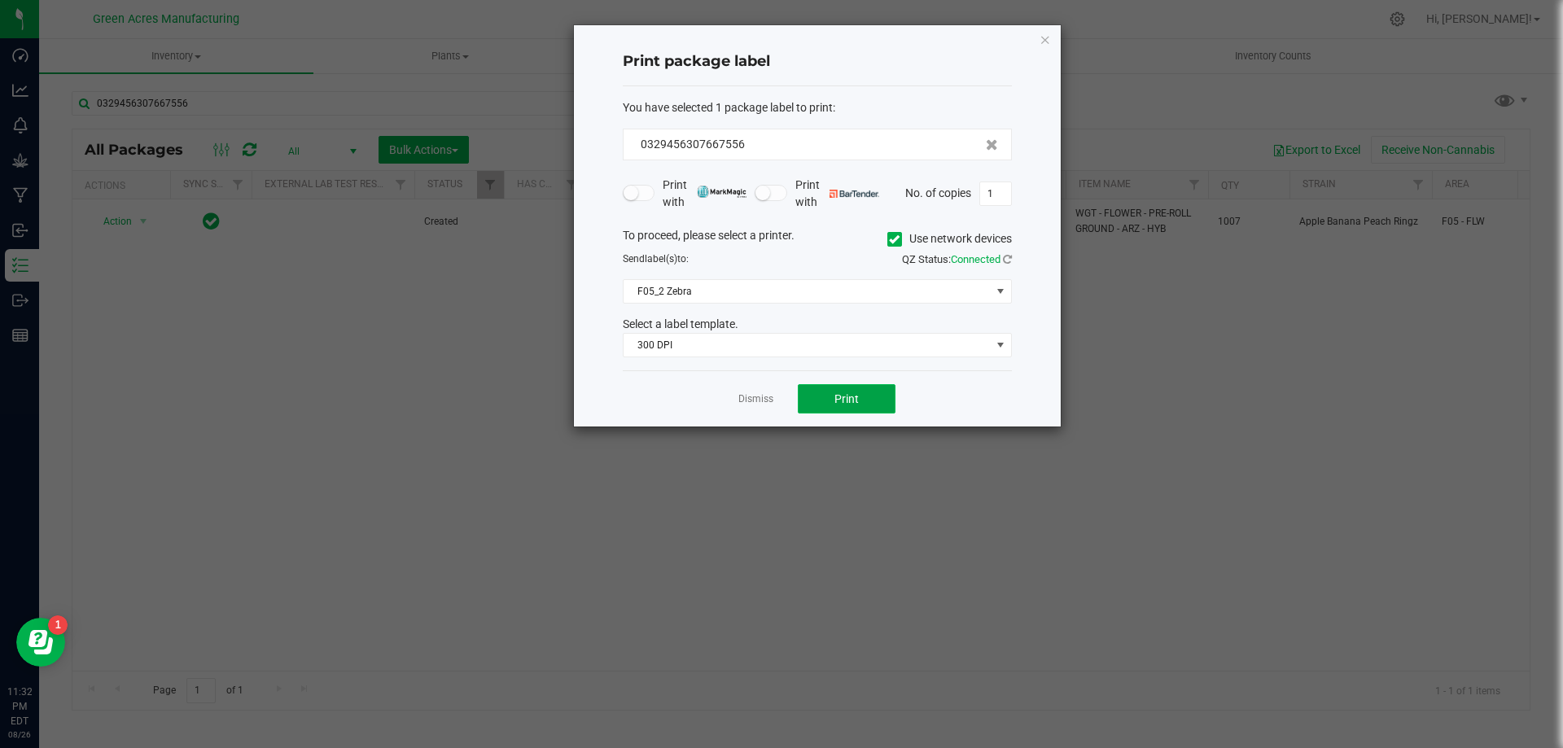
click at [837, 401] on span "Print" at bounding box center [846, 398] width 24 height 13
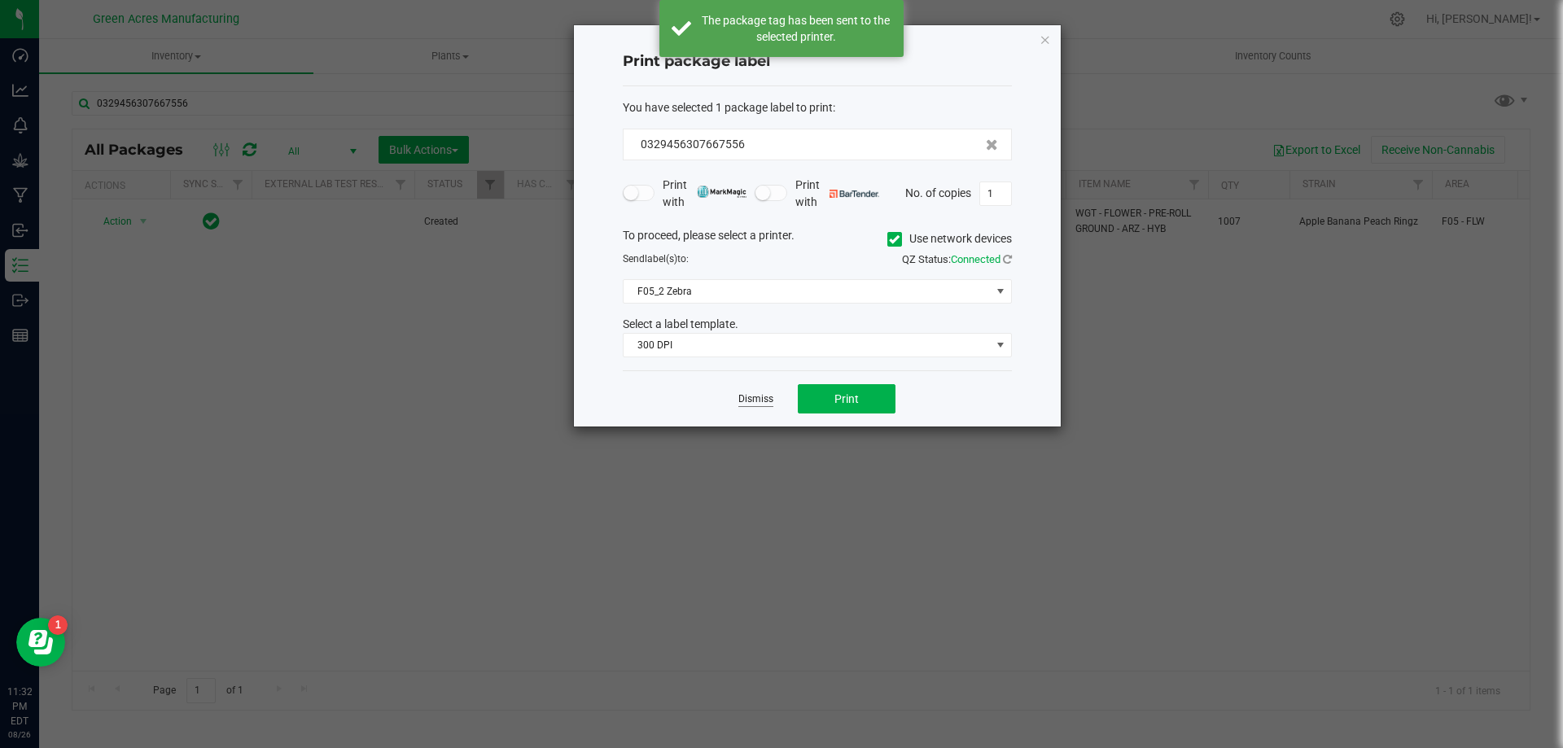
click at [769, 402] on link "Dismiss" at bounding box center [755, 399] width 35 height 14
